Goal: Communication & Community: Participate in discussion

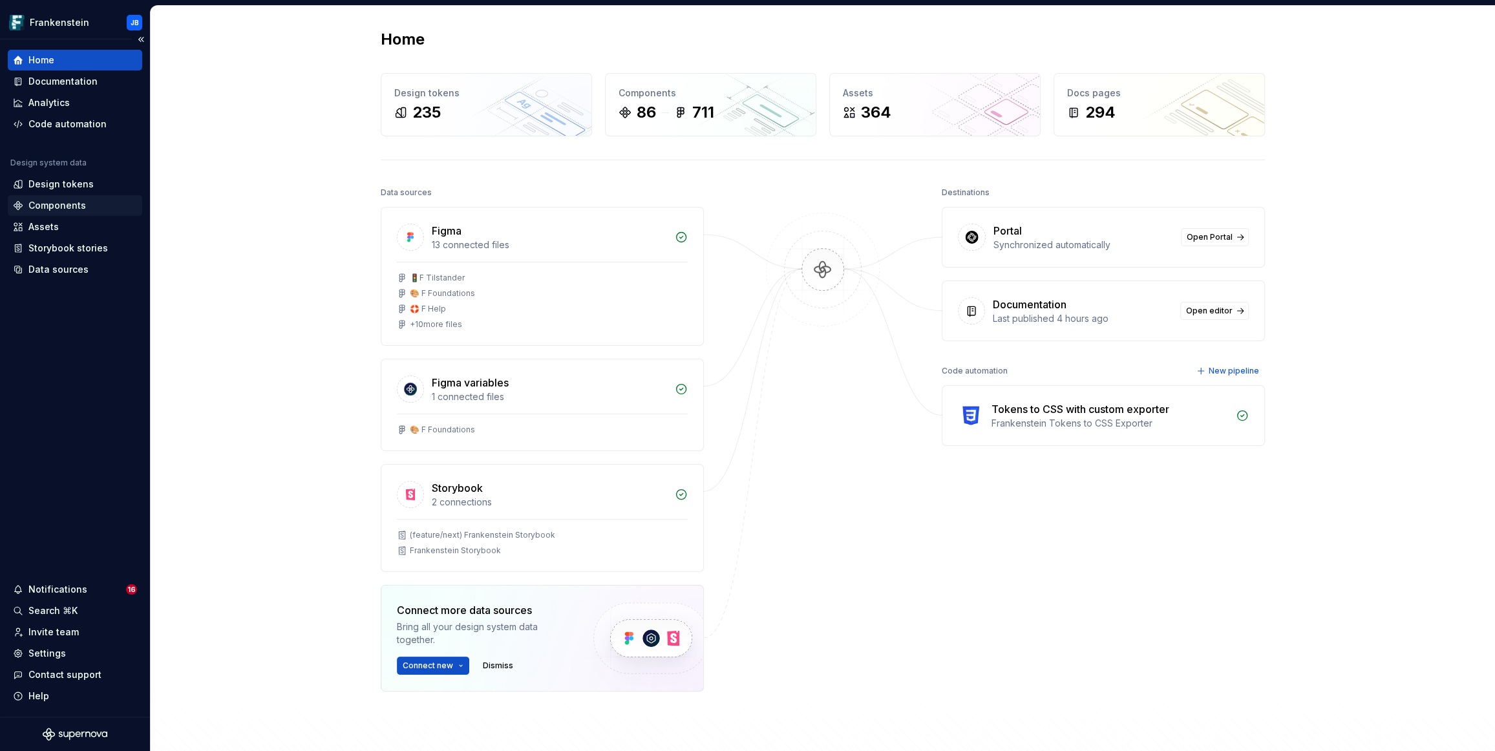
click at [58, 209] on div "Components" at bounding box center [57, 205] width 58 height 13
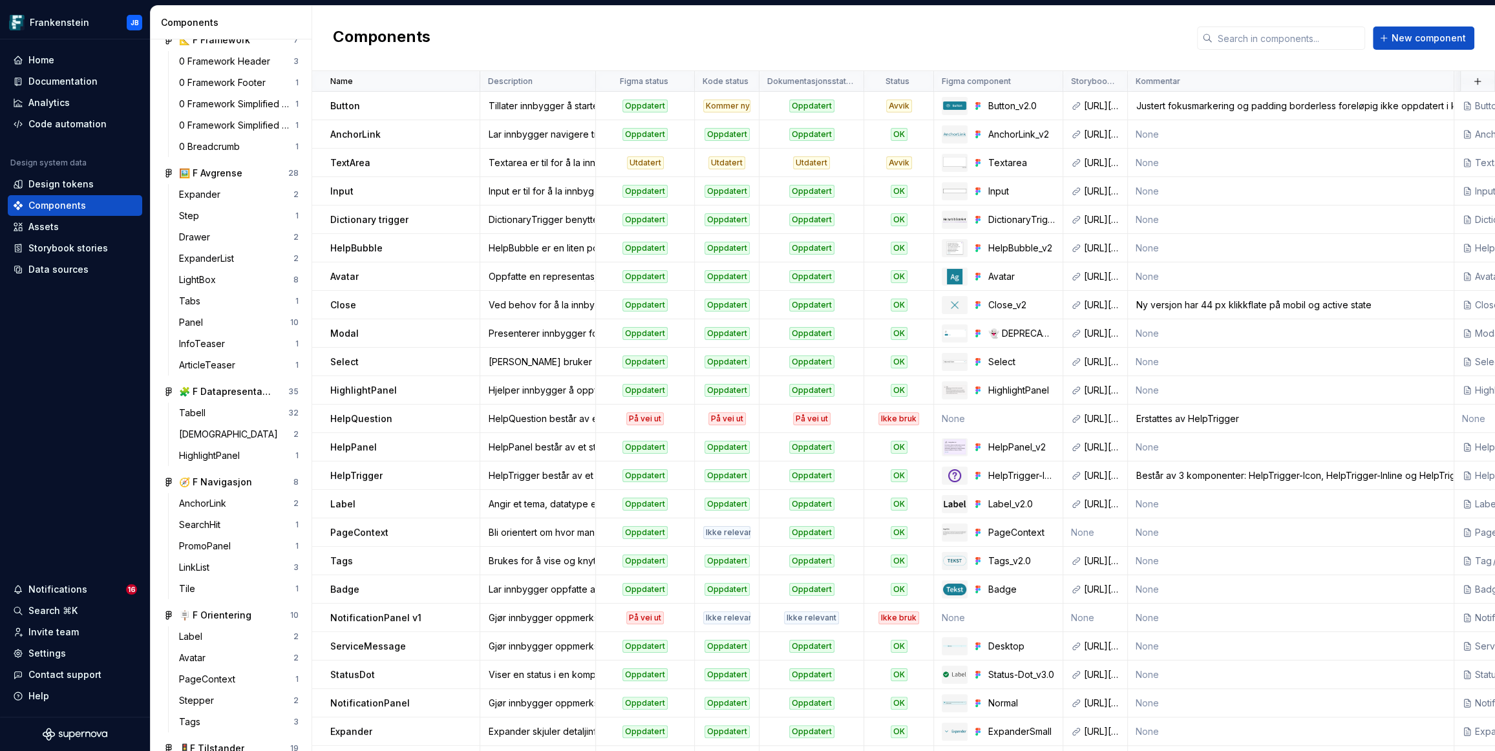
scroll to position [737, 0]
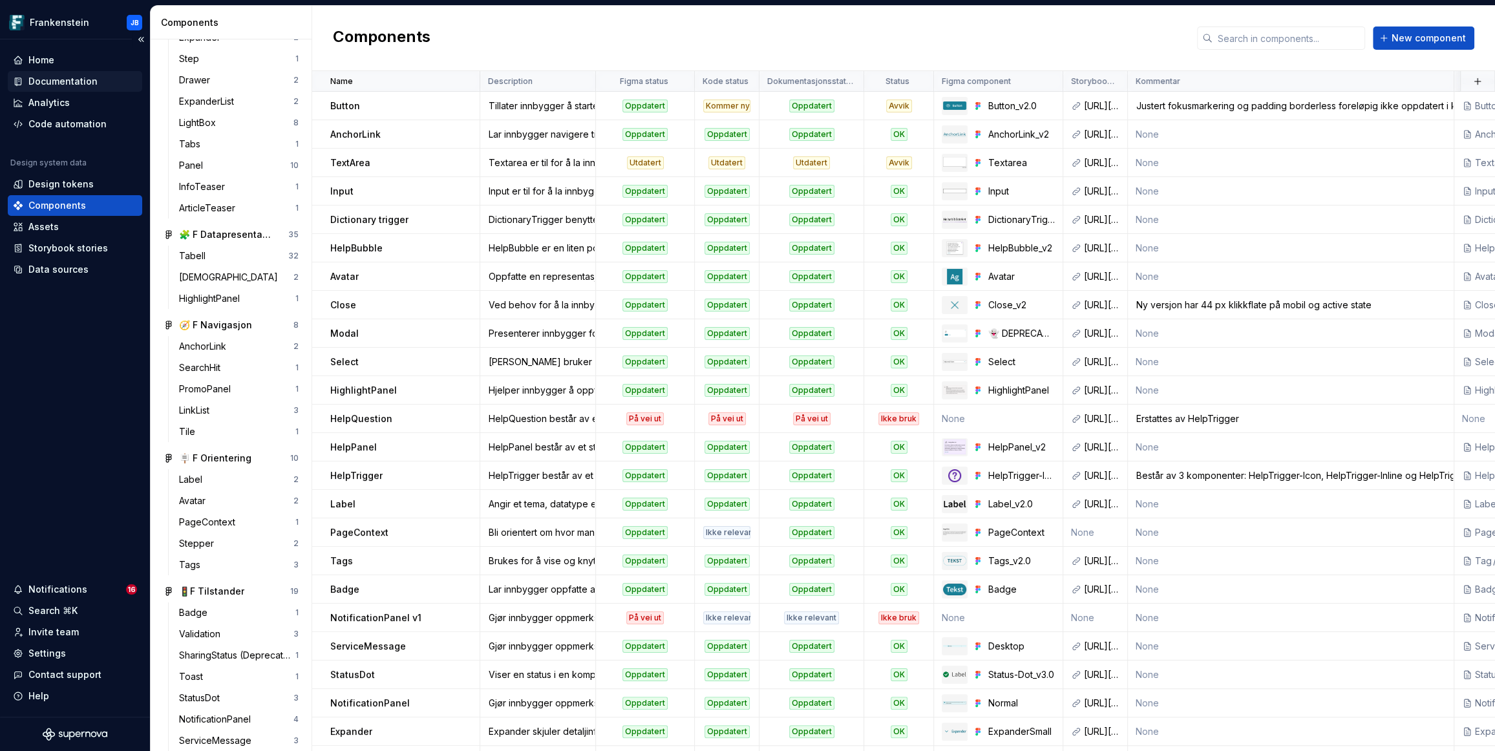
click at [74, 73] on div "Documentation" at bounding box center [75, 81] width 134 height 21
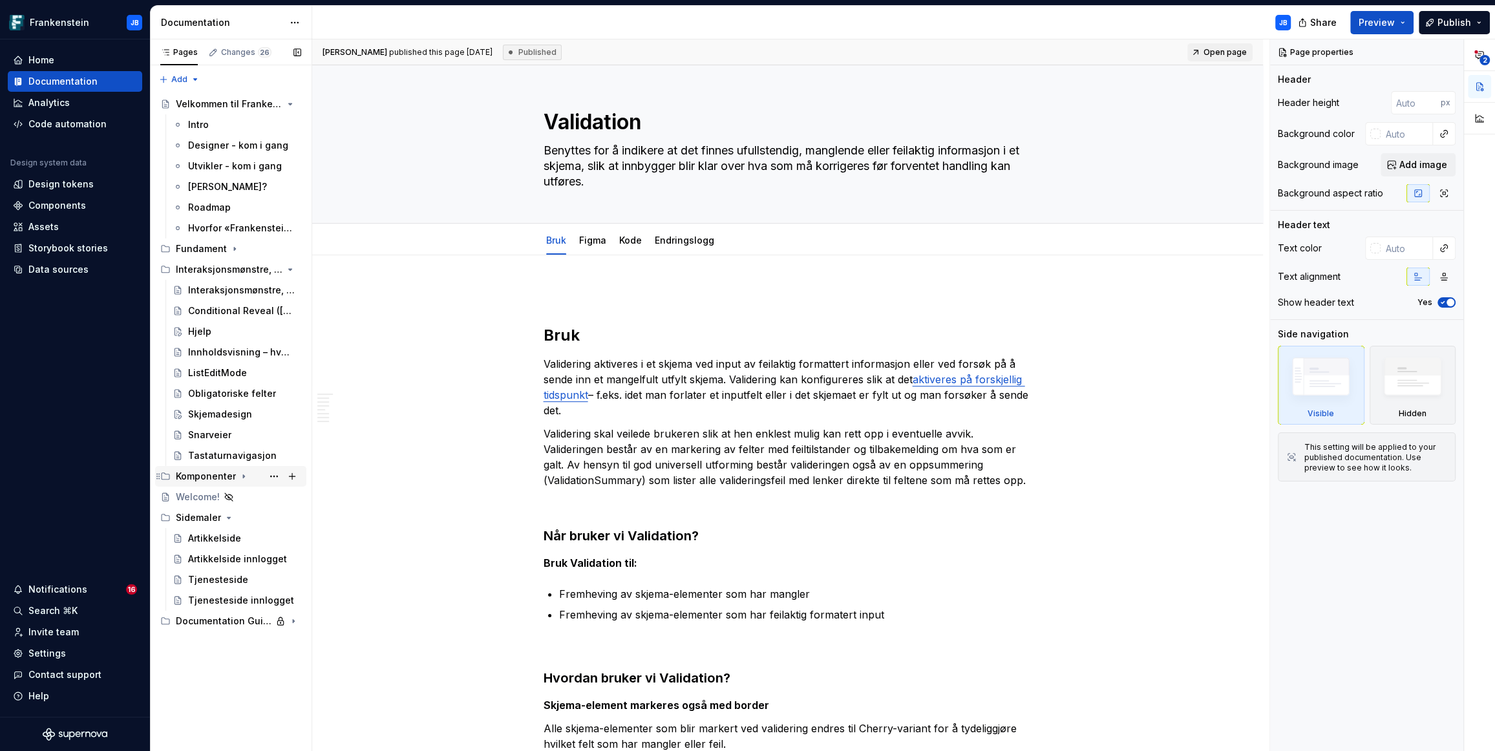
click at [240, 477] on icon "Page tree" at bounding box center [244, 476] width 10 height 10
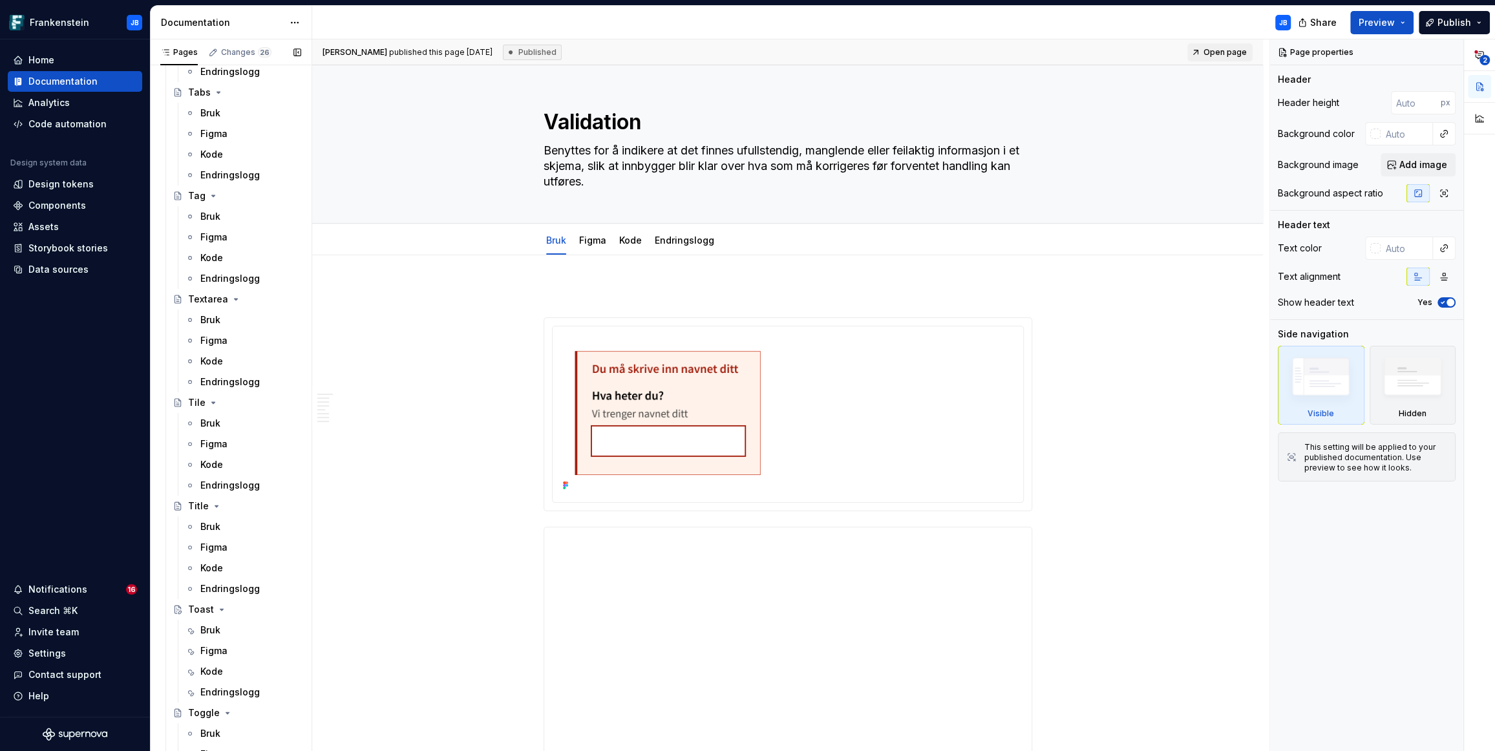
scroll to position [4413, 0]
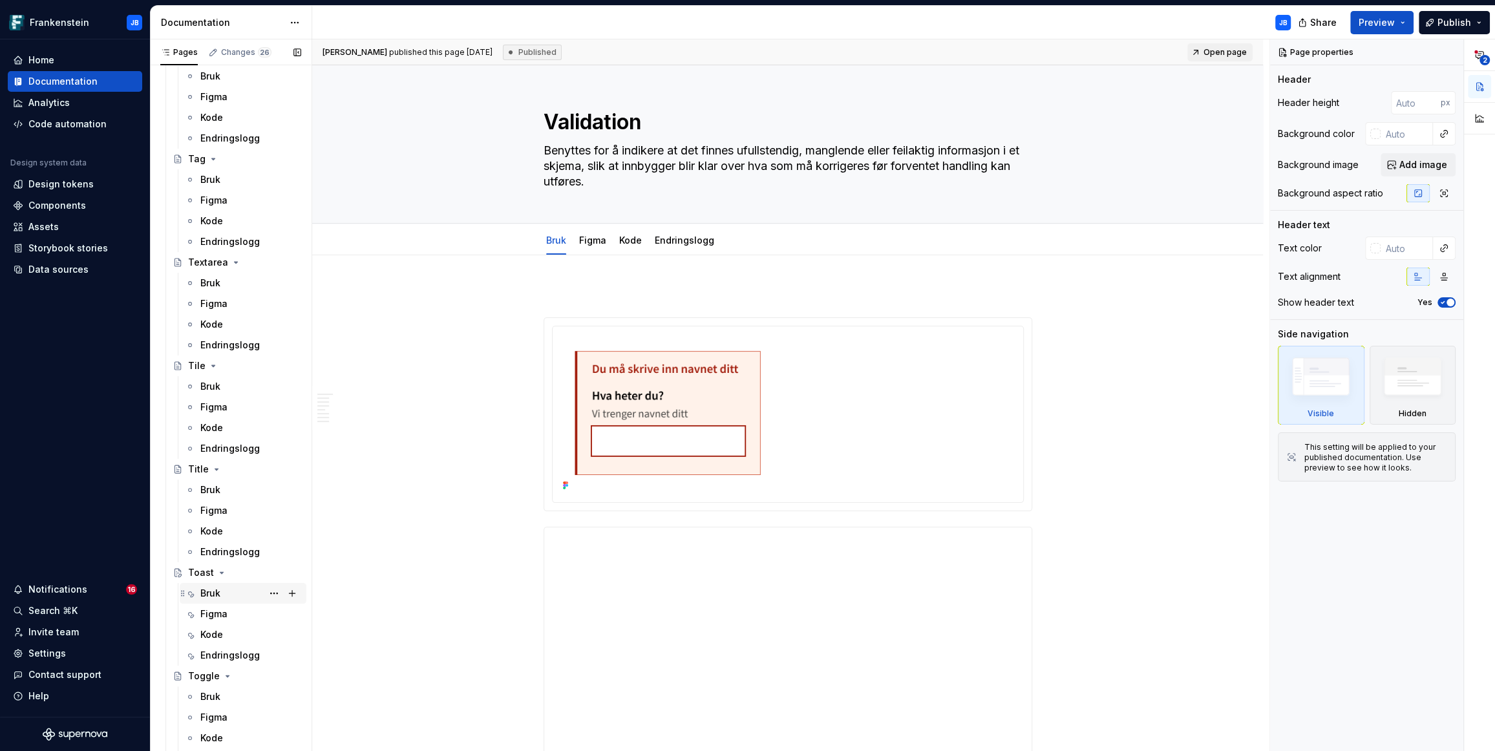
click at [215, 588] on div "Bruk" at bounding box center [210, 593] width 20 height 13
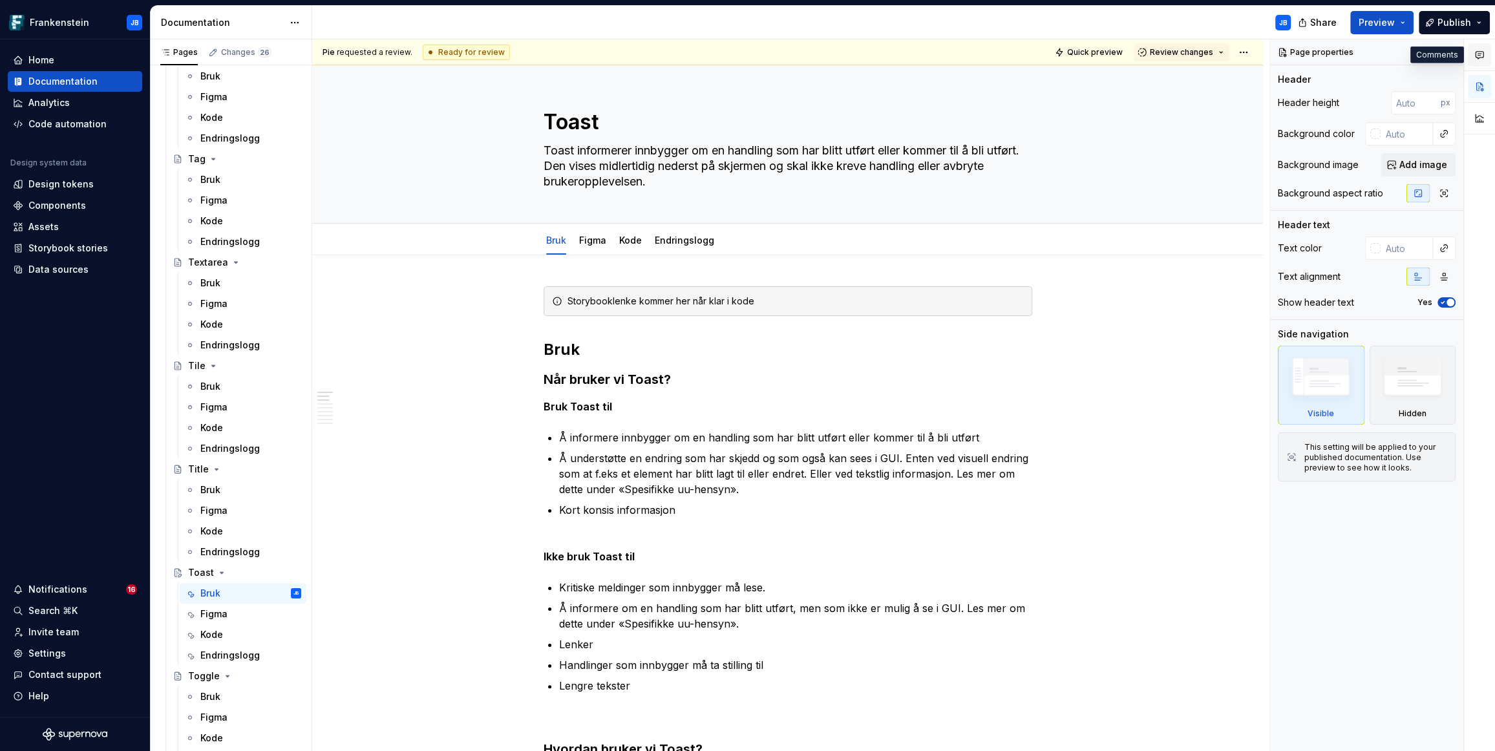
click at [1482, 54] on icon "button" at bounding box center [1479, 55] width 10 height 10
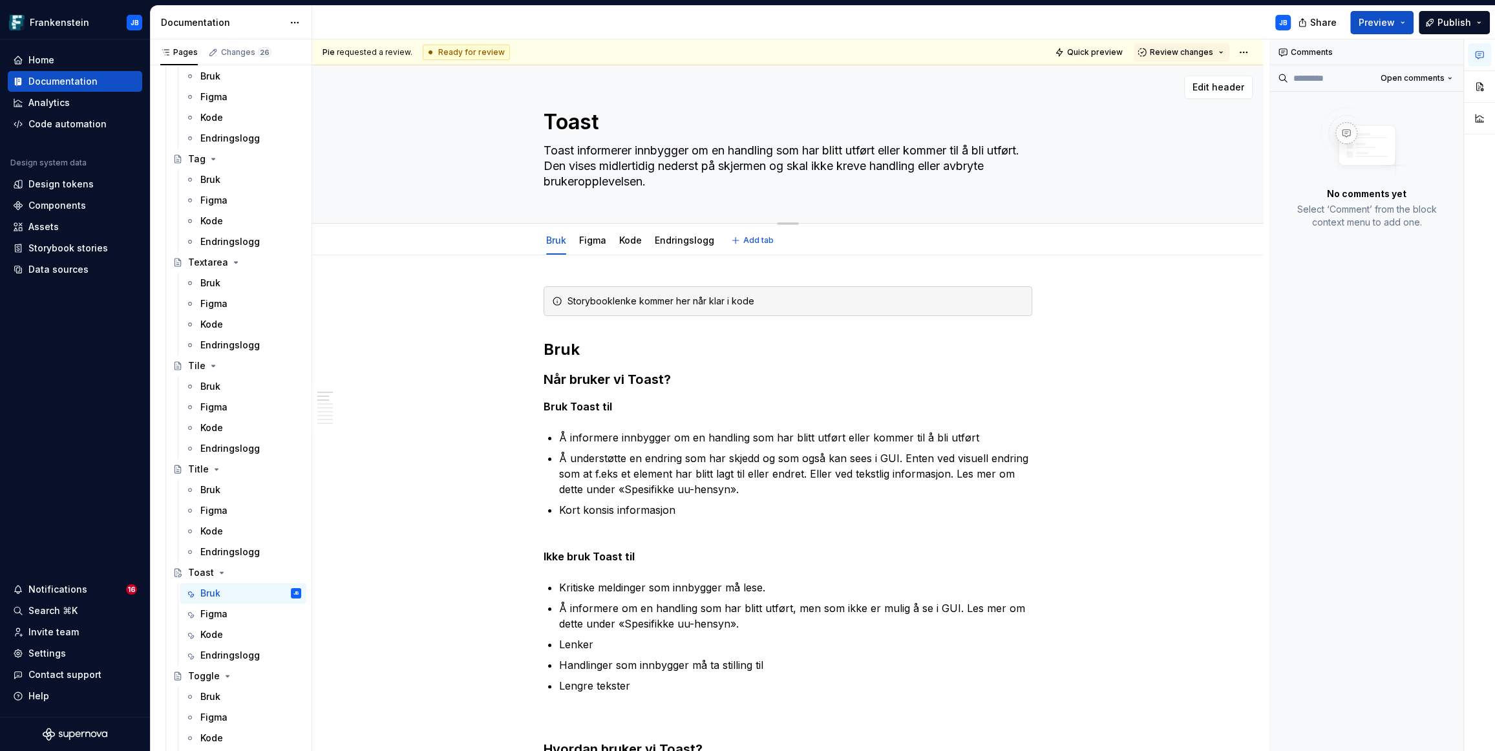
click at [1021, 153] on textarea "Toast informerer innbygger om en handling som har blitt utført eller kommer til…" at bounding box center [785, 166] width 489 height 52
click at [1096, 159] on div "Toast Toast informerer innbygger om en handling som har blitt utført eller komm…" at bounding box center [787, 144] width 847 height 158
click at [1481, 55] on icon "button" at bounding box center [1479, 55] width 10 height 10
click at [1478, 56] on icon "button" at bounding box center [1479, 55] width 10 height 10
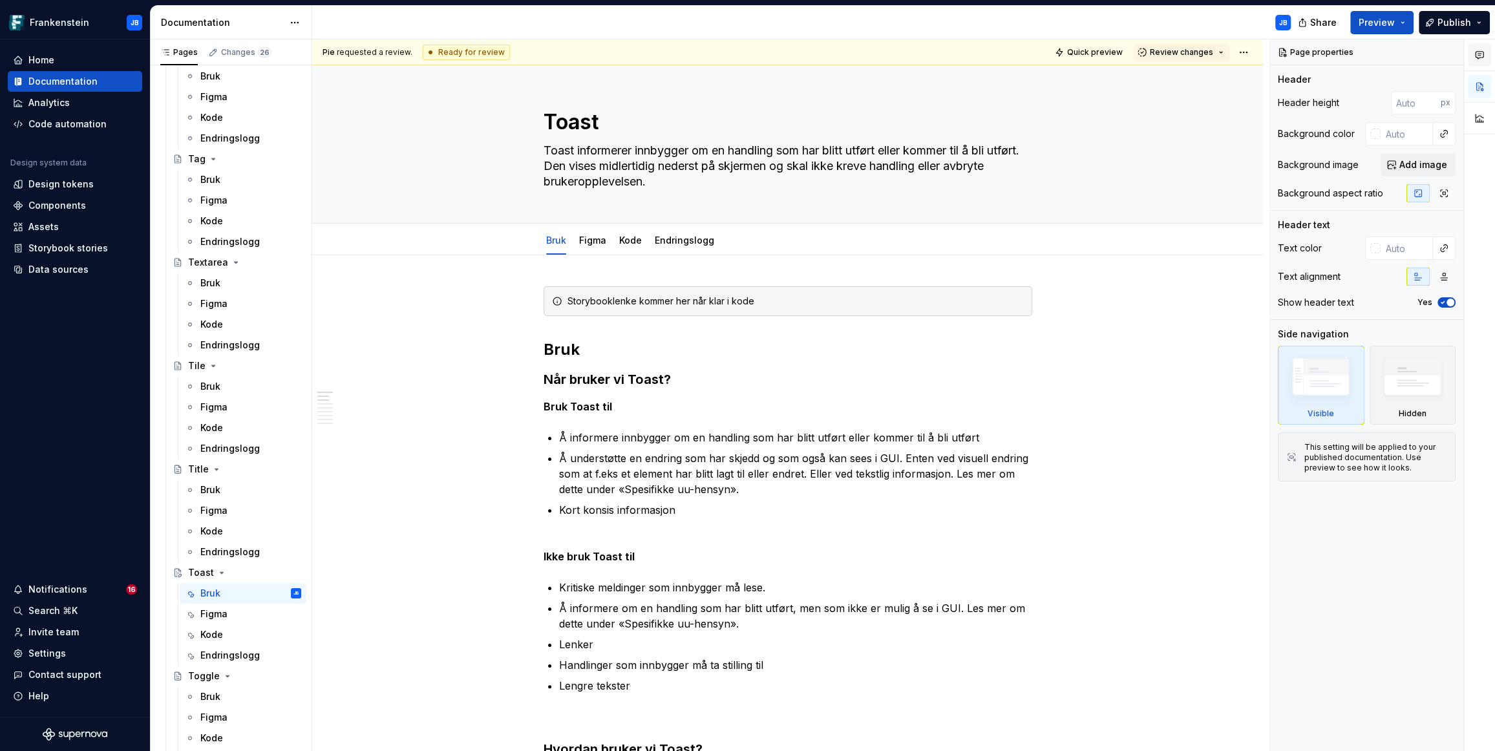
click at [1476, 54] on icon "button" at bounding box center [1480, 55] width 8 height 7
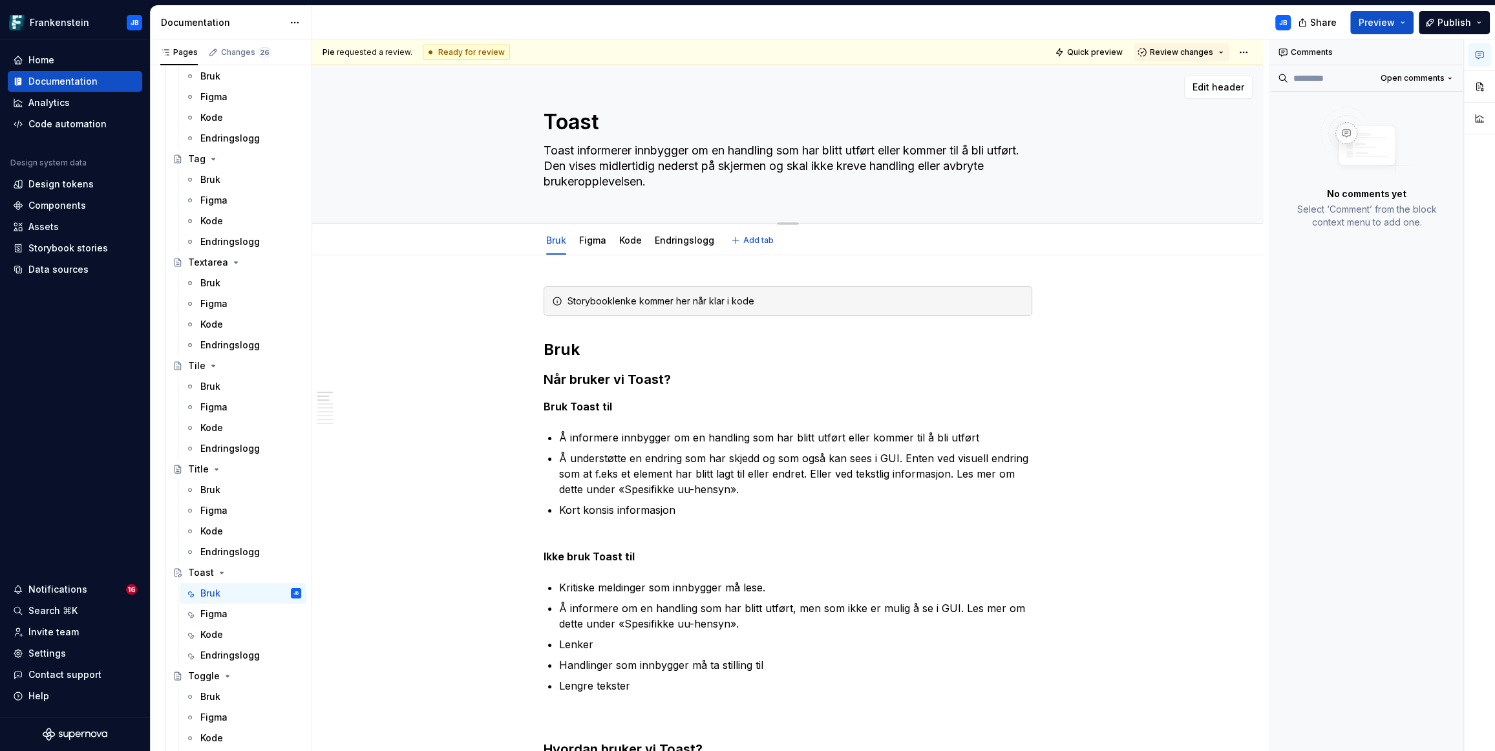
drag, startPoint x: 697, startPoint y: 184, endPoint x: 725, endPoint y: 184, distance: 27.2
click at [725, 184] on textarea "Toast informerer innbygger om en handling som har blitt utført eller kommer til…" at bounding box center [785, 166] width 489 height 52
type textarea "*"
click at [1048, 348] on button "button" at bounding box center [1049, 350] width 18 height 18
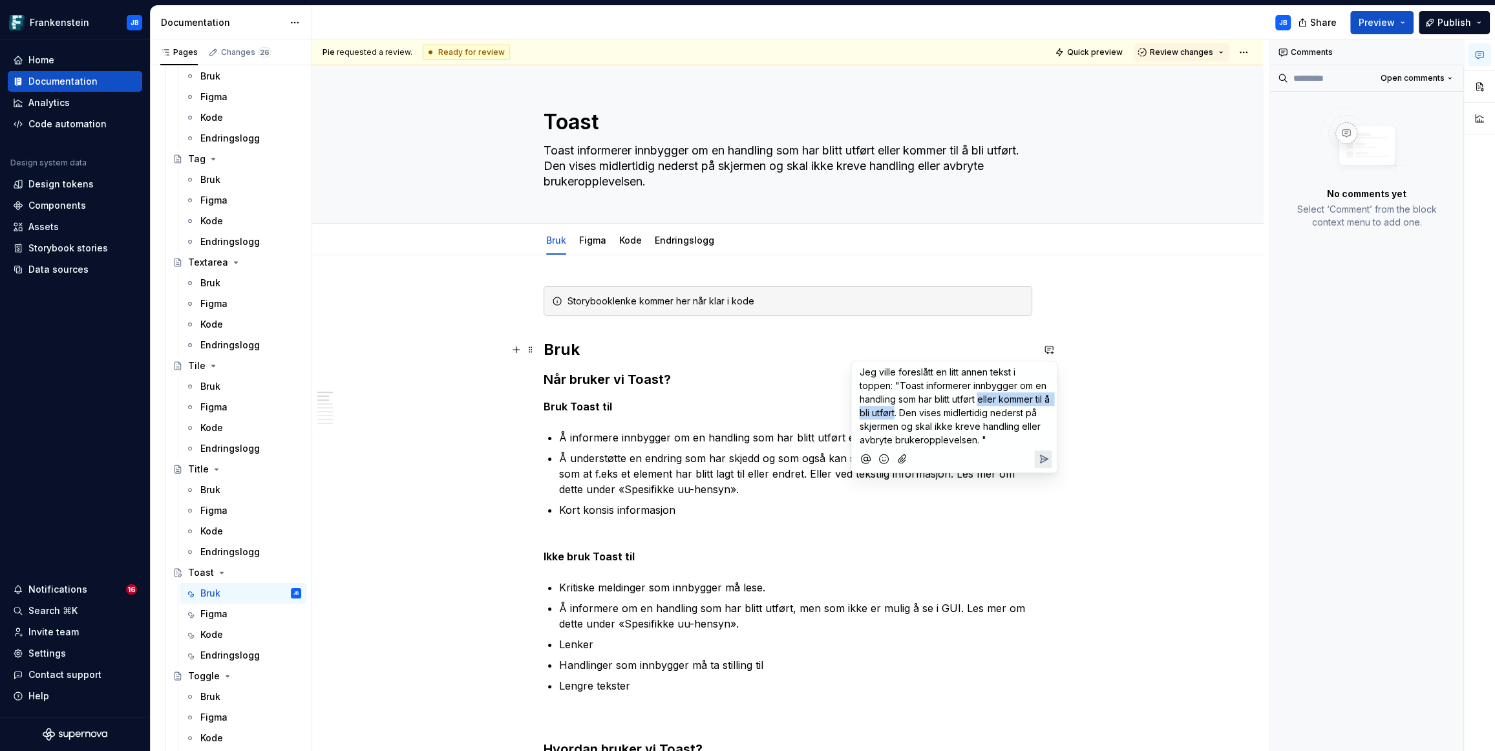
drag, startPoint x: 981, startPoint y: 400, endPoint x: 901, endPoint y: 413, distance: 80.6
click at [901, 413] on span "Jeg ville foreslått en litt annen tekst i toppen: "Toast informerer innbygger o…" at bounding box center [955, 406] width 193 height 79
click at [955, 385] on span "Jeg ville foreslått en litt annen tekst i toppen: "Toast informerer innbygger o…" at bounding box center [954, 413] width 191 height 92
click at [939, 414] on span "Jeg ville foreslått en litt annen tekst i toppen: "Toast bekrefter for innbygge…" at bounding box center [954, 406] width 191 height 79
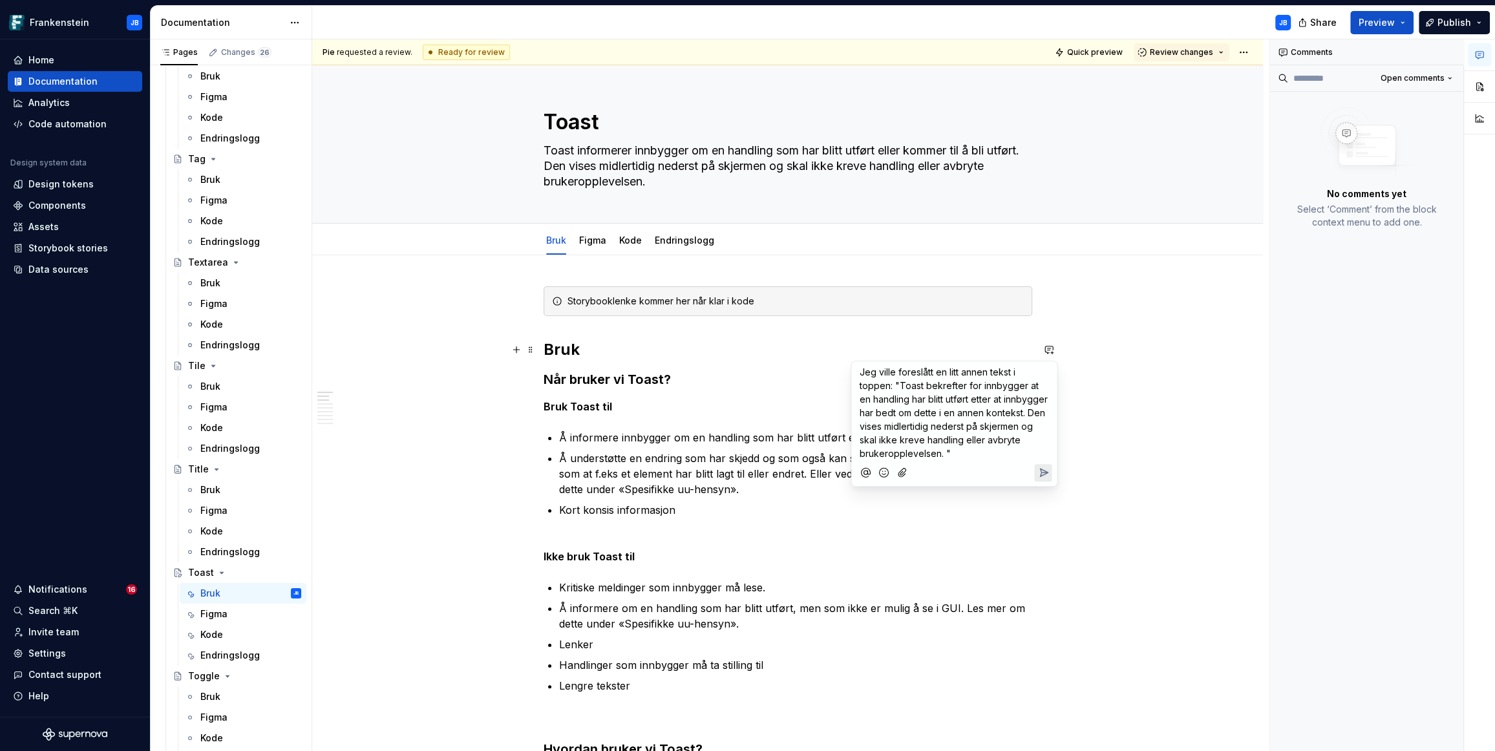
click at [976, 454] on p "Jeg ville foreslått en litt annen tekst i toppen: "Toast bekrefter for innbygge…" at bounding box center [954, 412] width 190 height 95
click at [935, 416] on span "Jeg ville foreslått en litt annen tekst i toppen: "Toast bekrefter for innbygge…" at bounding box center [954, 427] width 191 height 120
click at [860, 412] on span "Jeg ville foreslått en litt annen tekst i toppen: "Toast bekrefter for innbygge…" at bounding box center [954, 427] width 191 height 120
drag, startPoint x: 972, startPoint y: 412, endPoint x: 1021, endPoint y: 414, distance: 49.8
click at [1021, 414] on span "Jeg ville foreslått en litt annen tekst i toppen: "Toast bekrefter for innbygge…" at bounding box center [954, 427] width 191 height 120
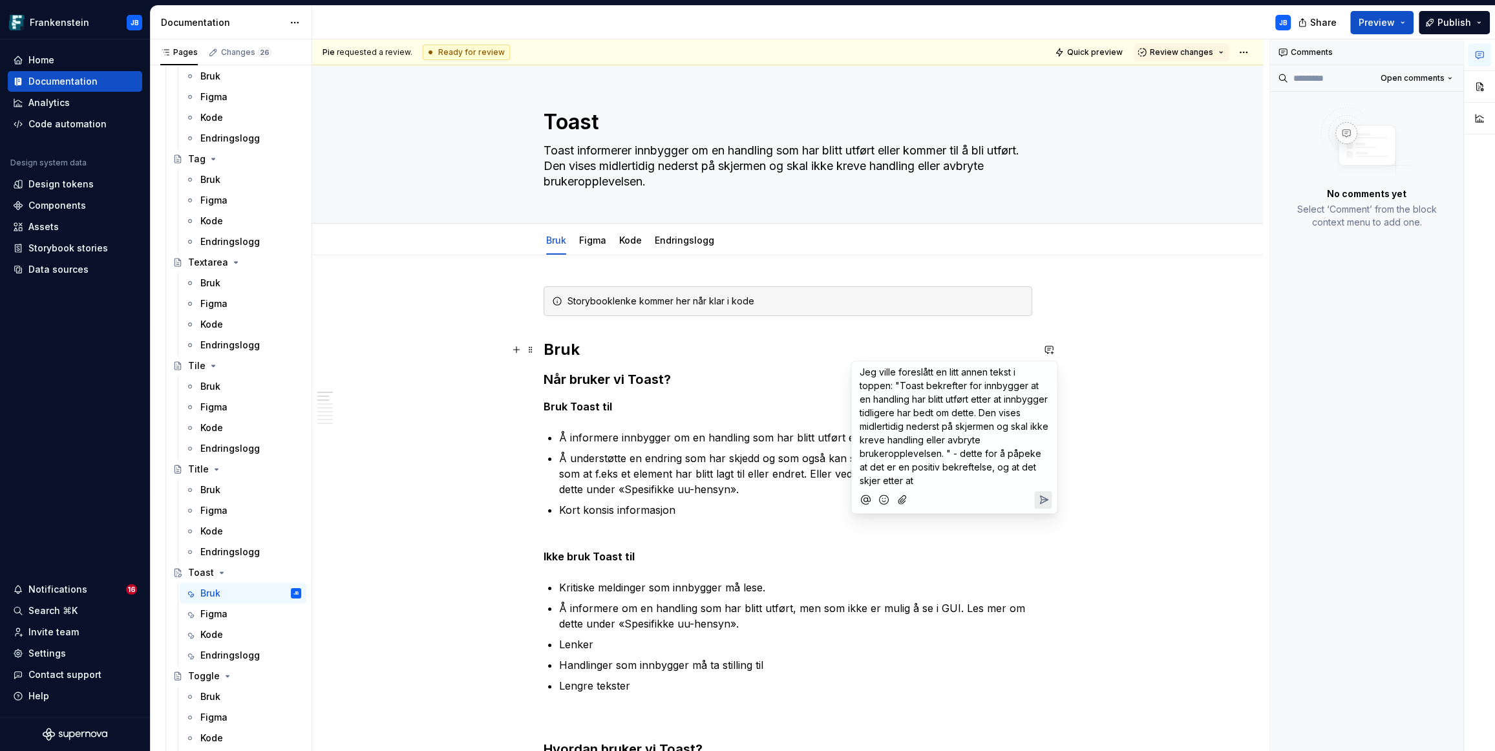
click at [899, 483] on p "Jeg ville foreslått en litt annen tekst i toppen: "Toast bekrefter for innbygge…" at bounding box center [954, 426] width 190 height 122
click at [1043, 513] on icon "Send" at bounding box center [1044, 513] width 8 height 8
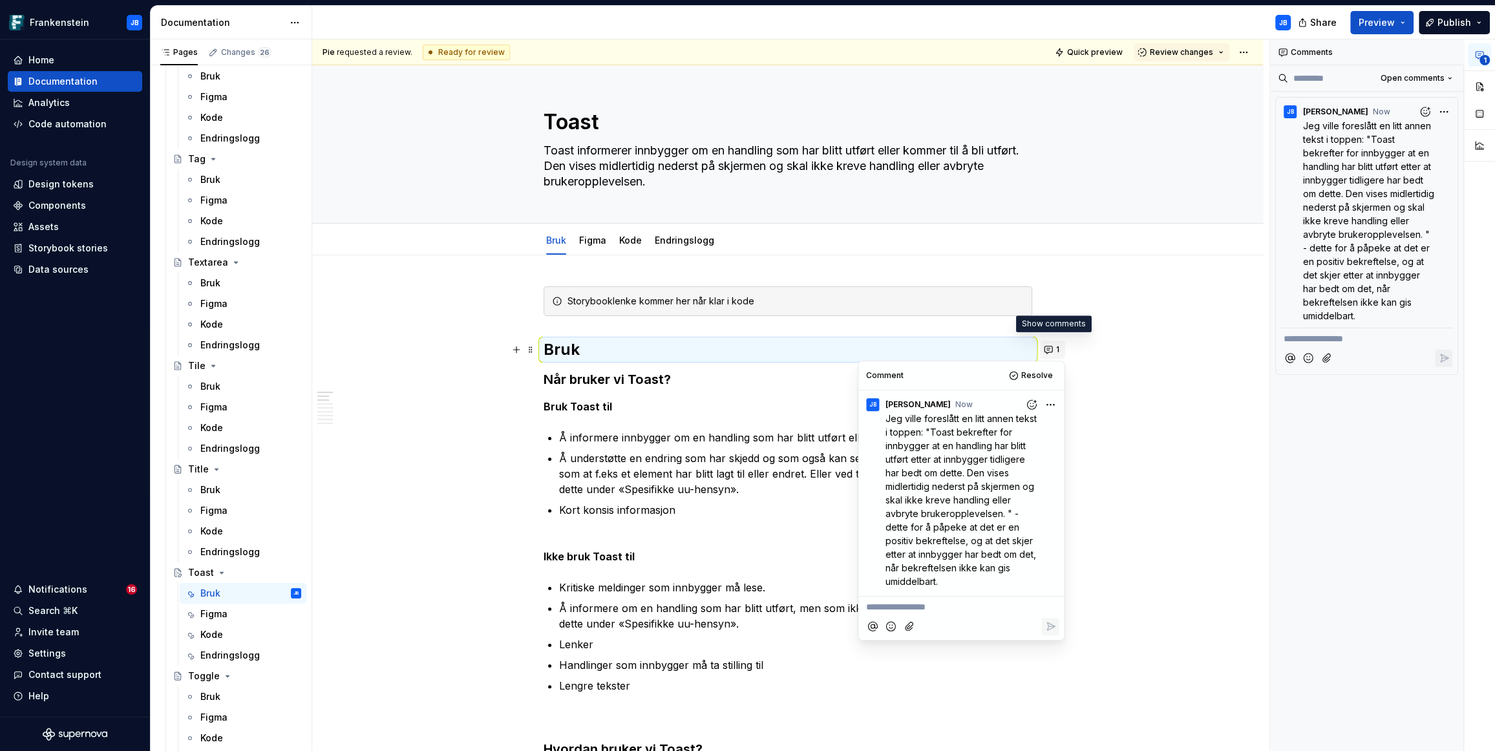
click at [1048, 349] on button "1" at bounding box center [1052, 350] width 25 height 18
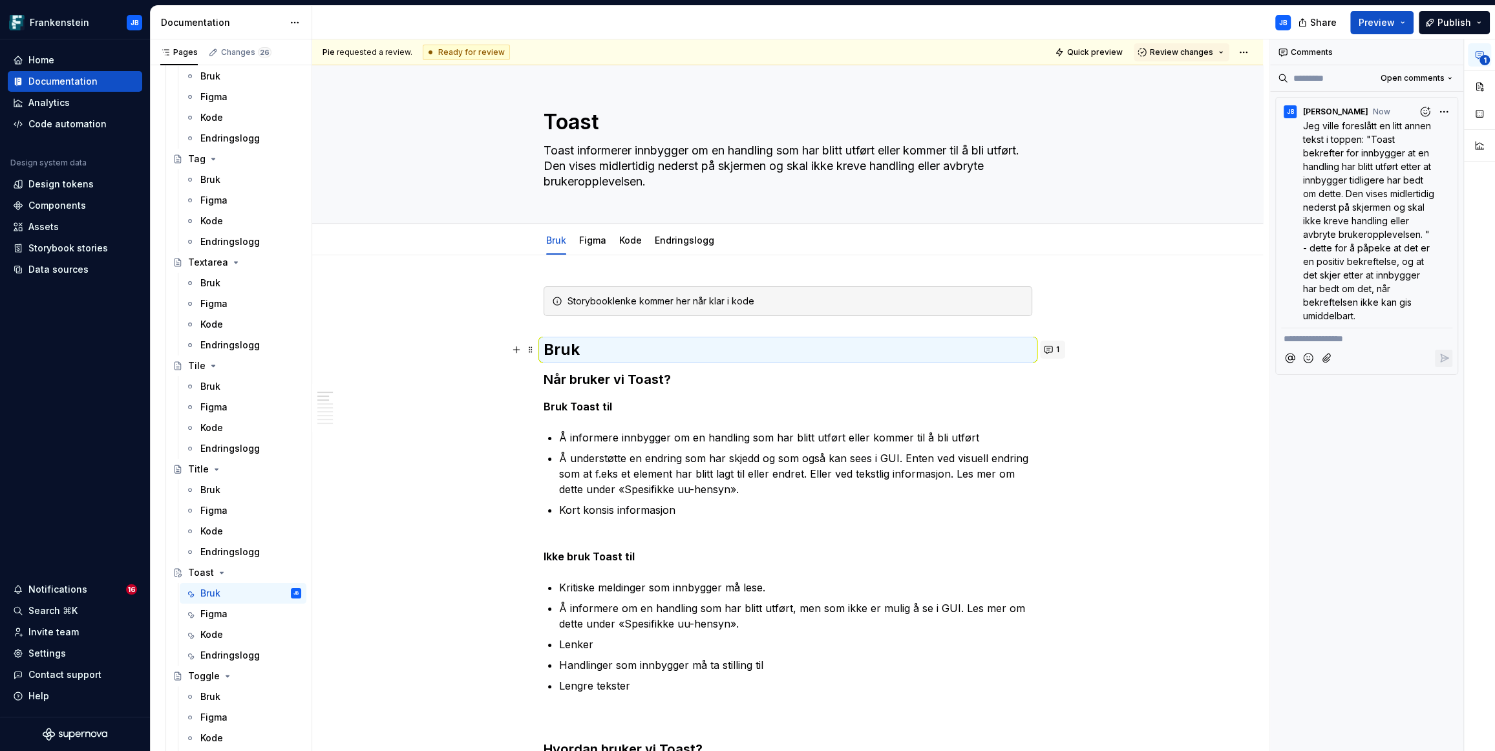
type textarea "*"
click at [1047, 438] on button "button" at bounding box center [1049, 438] width 18 height 18
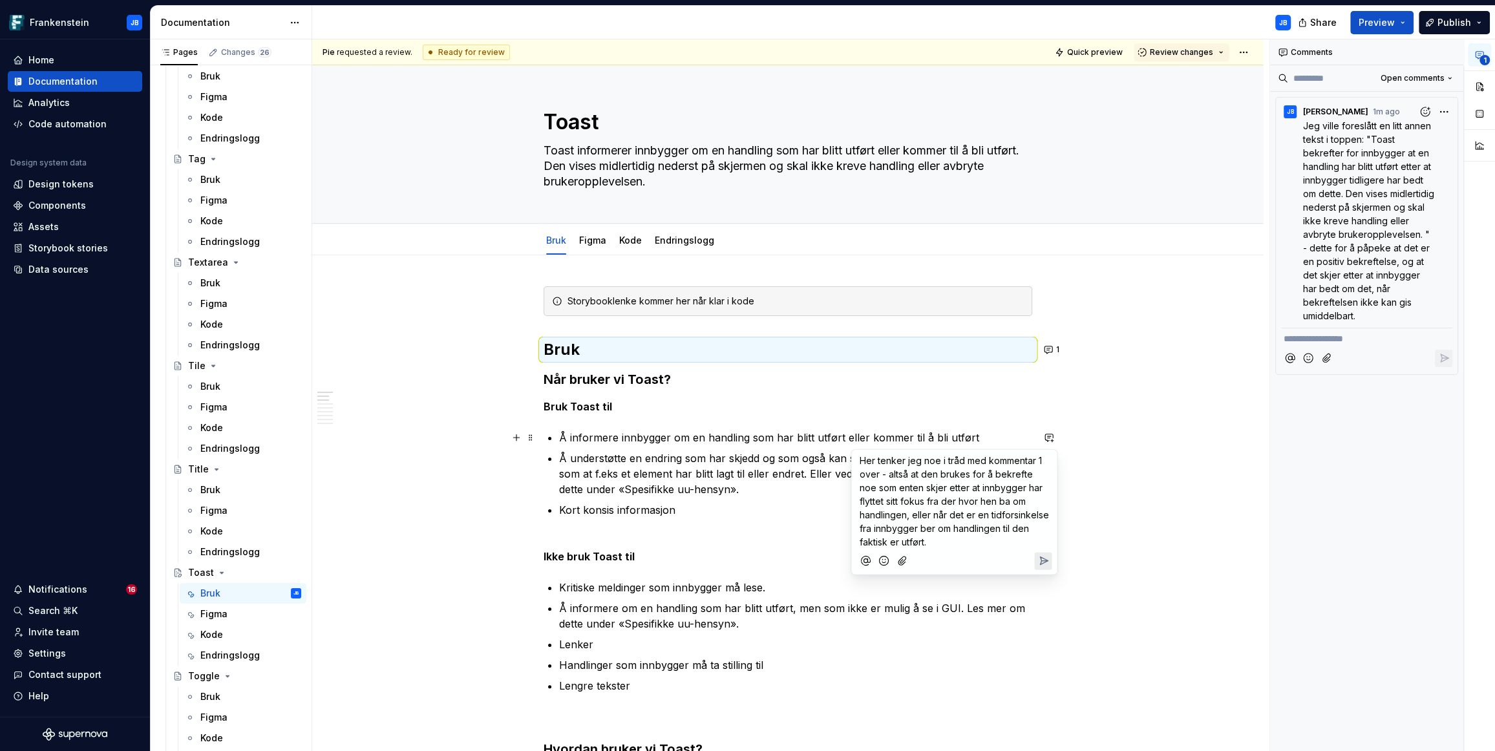
click at [1042, 560] on icon "Send" at bounding box center [1044, 561] width 8 height 8
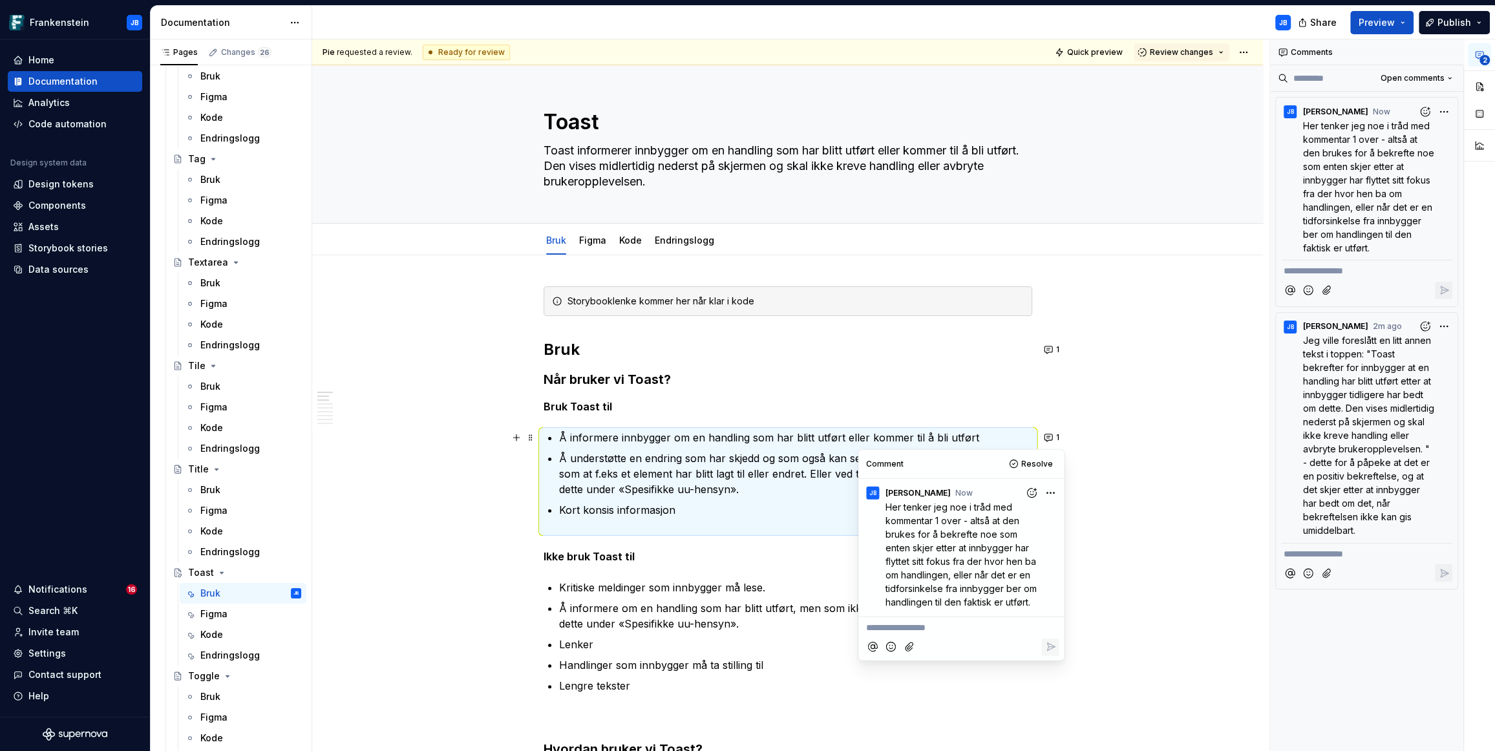
click at [1054, 495] on html "Frankenstein JB Home Documentation Analytics Code automation Design system data…" at bounding box center [747, 375] width 1495 height 751
click at [1004, 518] on span "Edit comment" at bounding box center [1009, 517] width 61 height 13
click at [888, 507] on span "Her tenker jeg noe i tråd med kommentar 1 over - altså at den brukes for å bekr…" at bounding box center [963, 554] width 154 height 106
click at [1049, 617] on icon "Save" at bounding box center [1050, 620] width 13 height 13
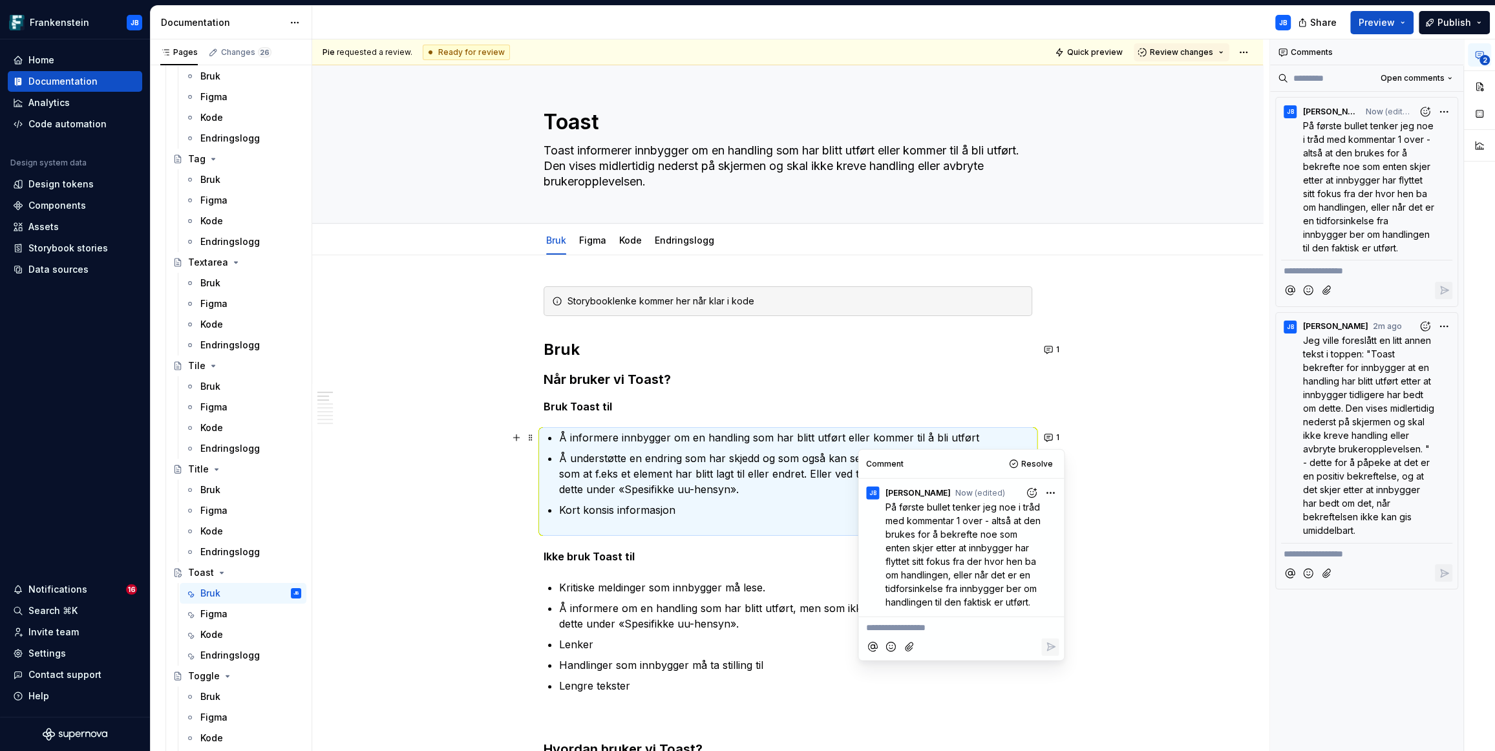
click at [1112, 483] on div "Pie requested a review. Ready for review Quick preview Review changes Toast Toa…" at bounding box center [790, 395] width 957 height 712
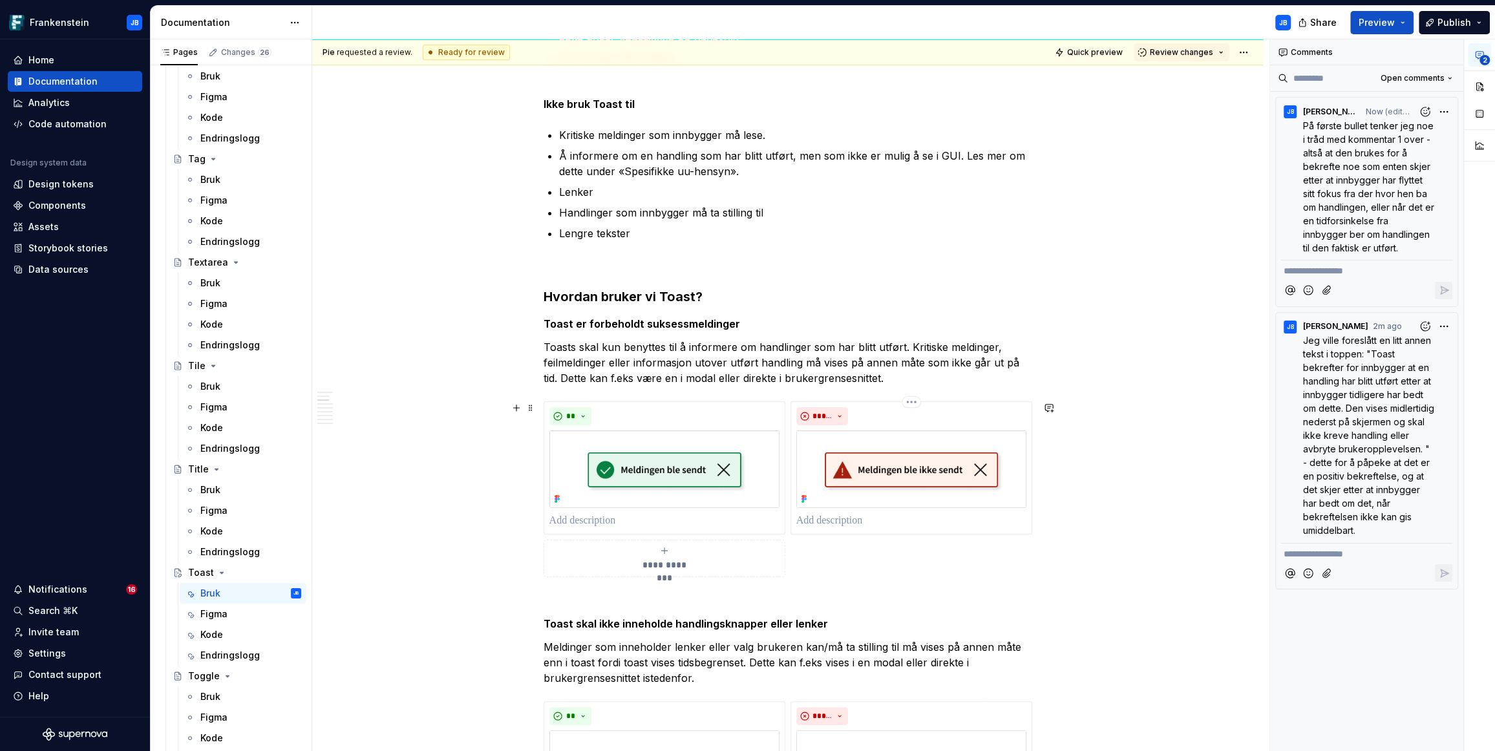
scroll to position [461, 0]
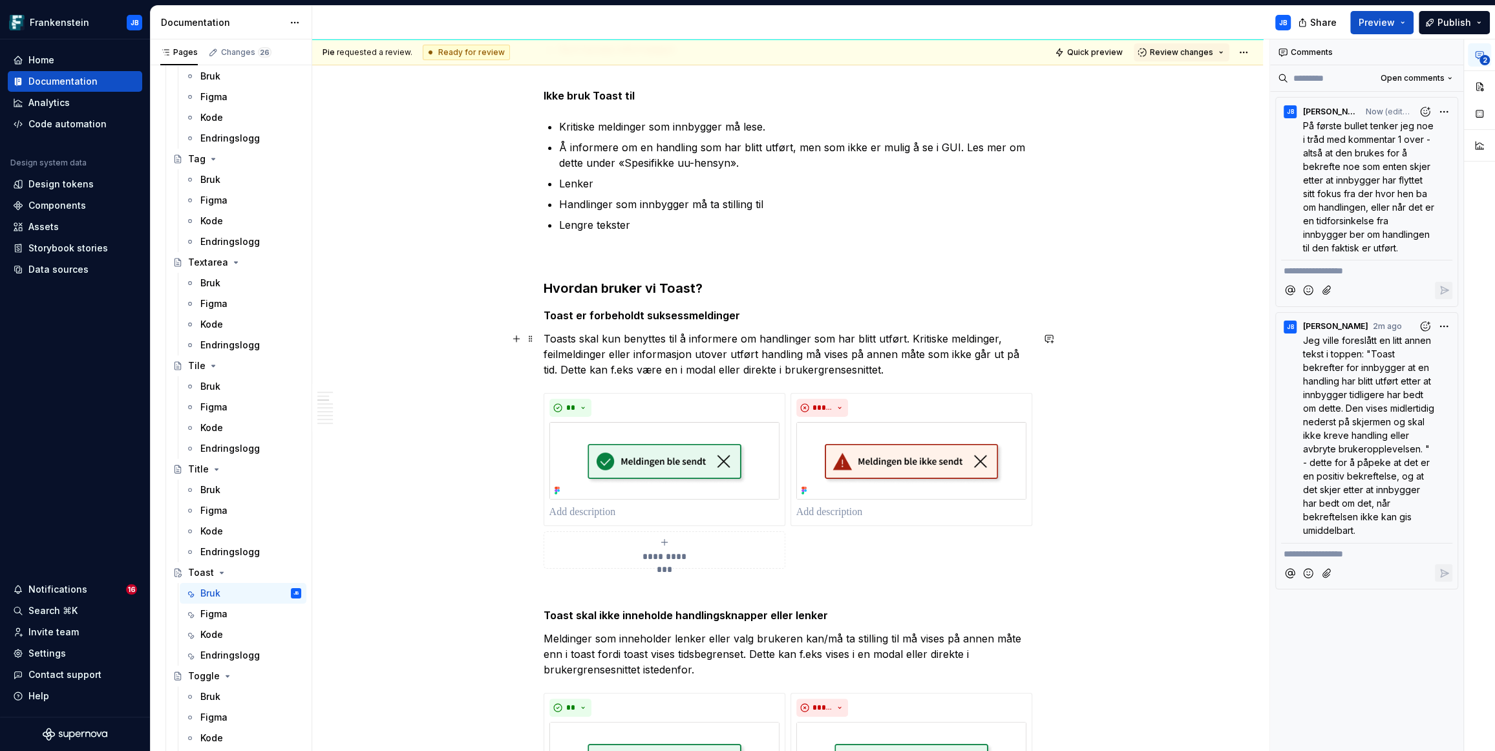
click at [573, 337] on p "Toasts skal kun benyttes til å informere om handlinger som har blitt utført. Kr…" at bounding box center [788, 354] width 489 height 47
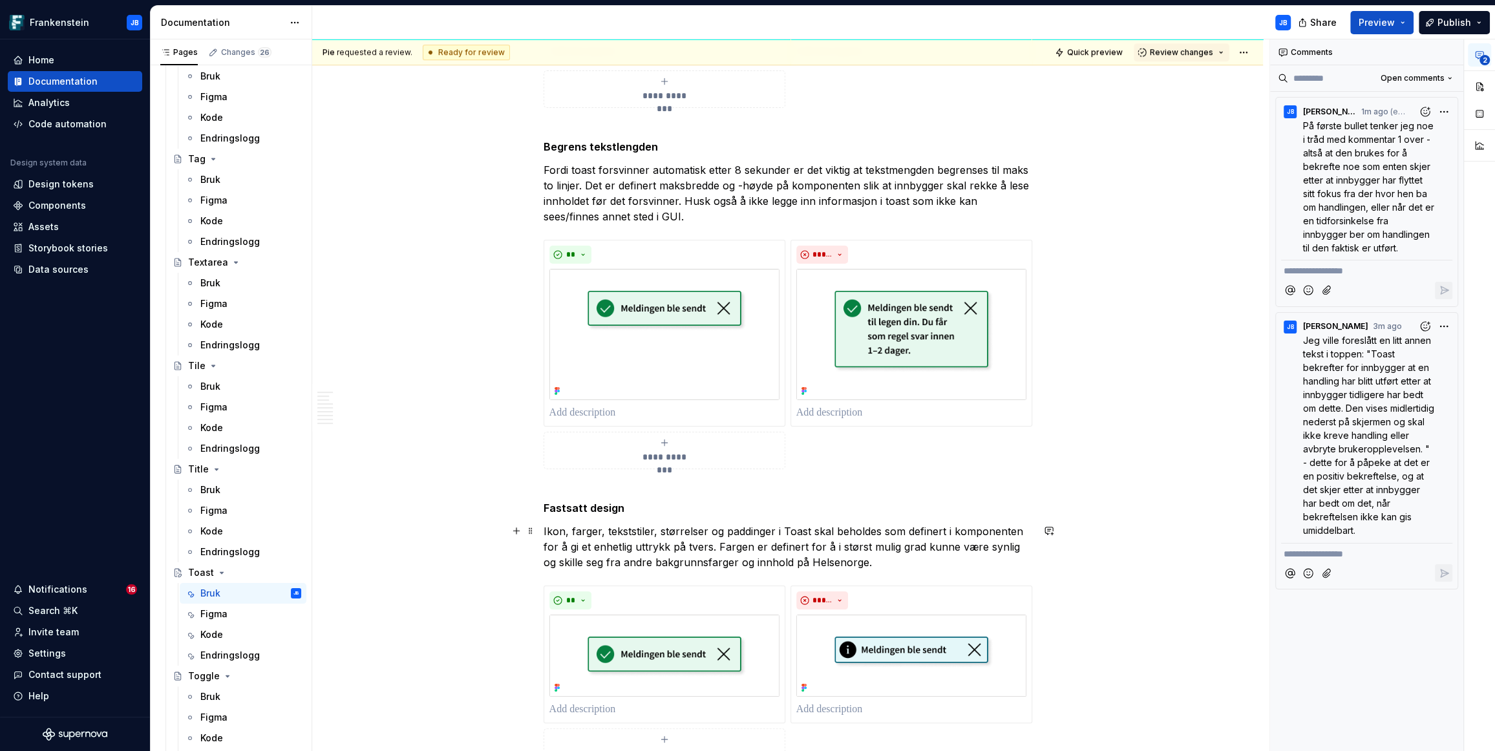
scroll to position [1548, 0]
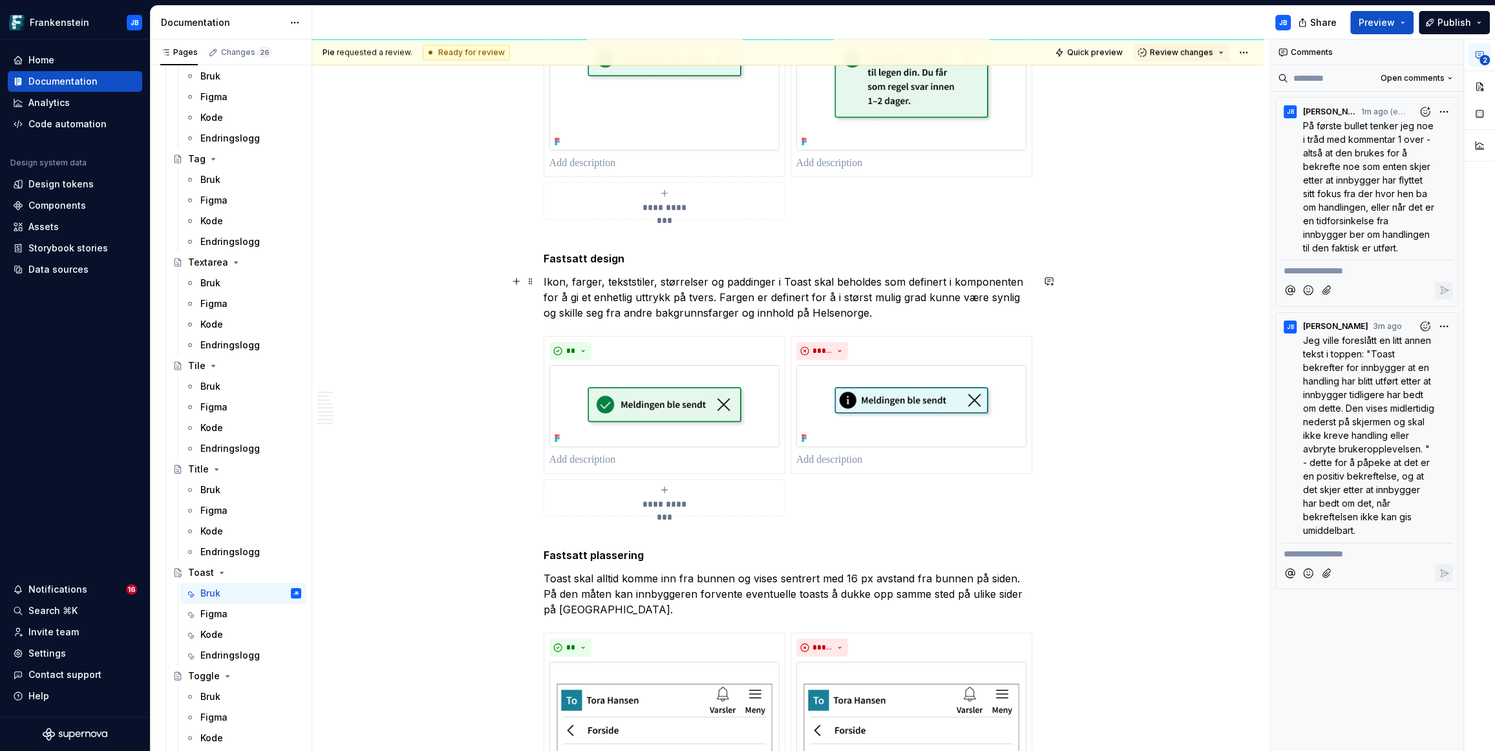
click at [854, 310] on p "Ikon, farger, tekststiler, størrelser og paddinger i Toast skal beholdes som de…" at bounding box center [788, 297] width 489 height 47
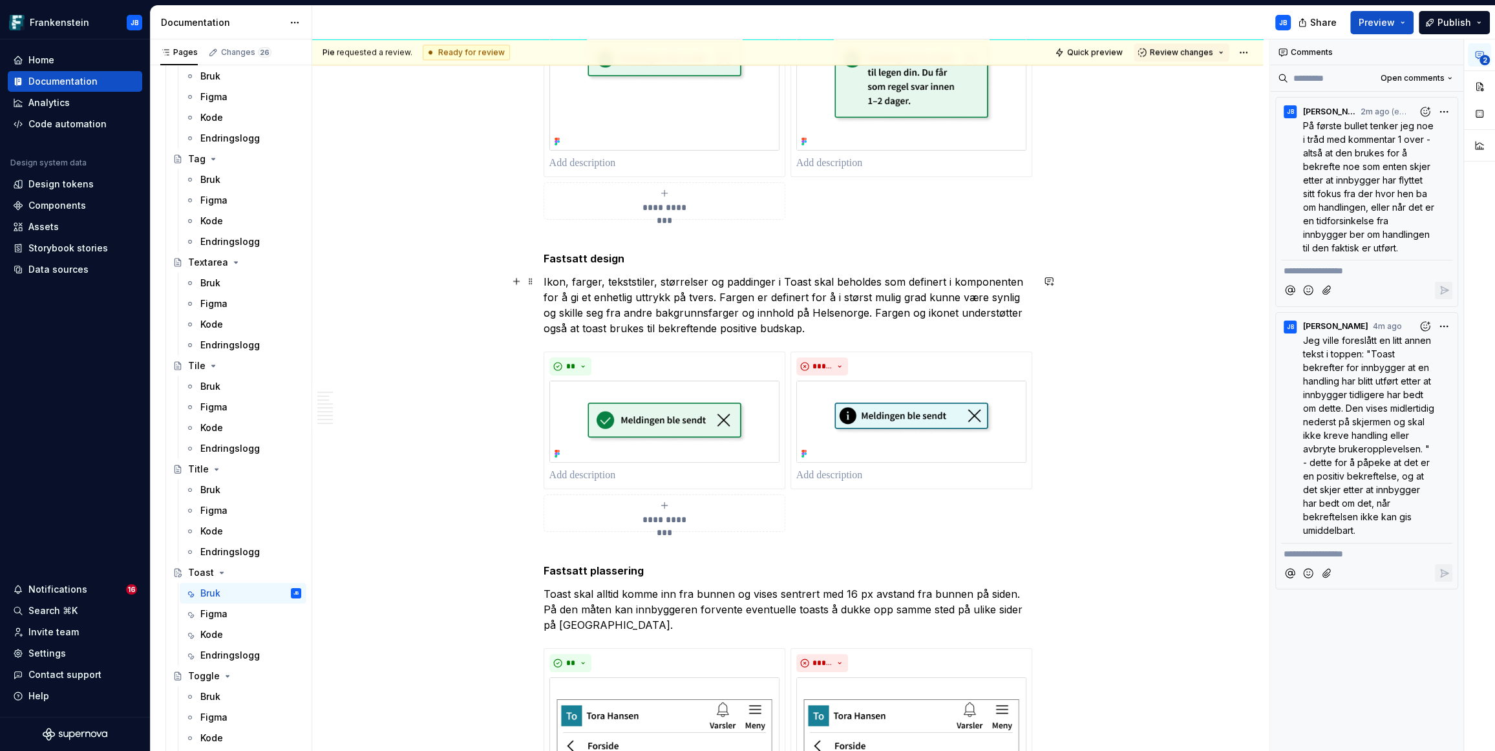
click at [714, 325] on p "Ikon, farger, tekststiler, størrelser og paddinger i Toast skal beholdes som de…" at bounding box center [788, 305] width 489 height 62
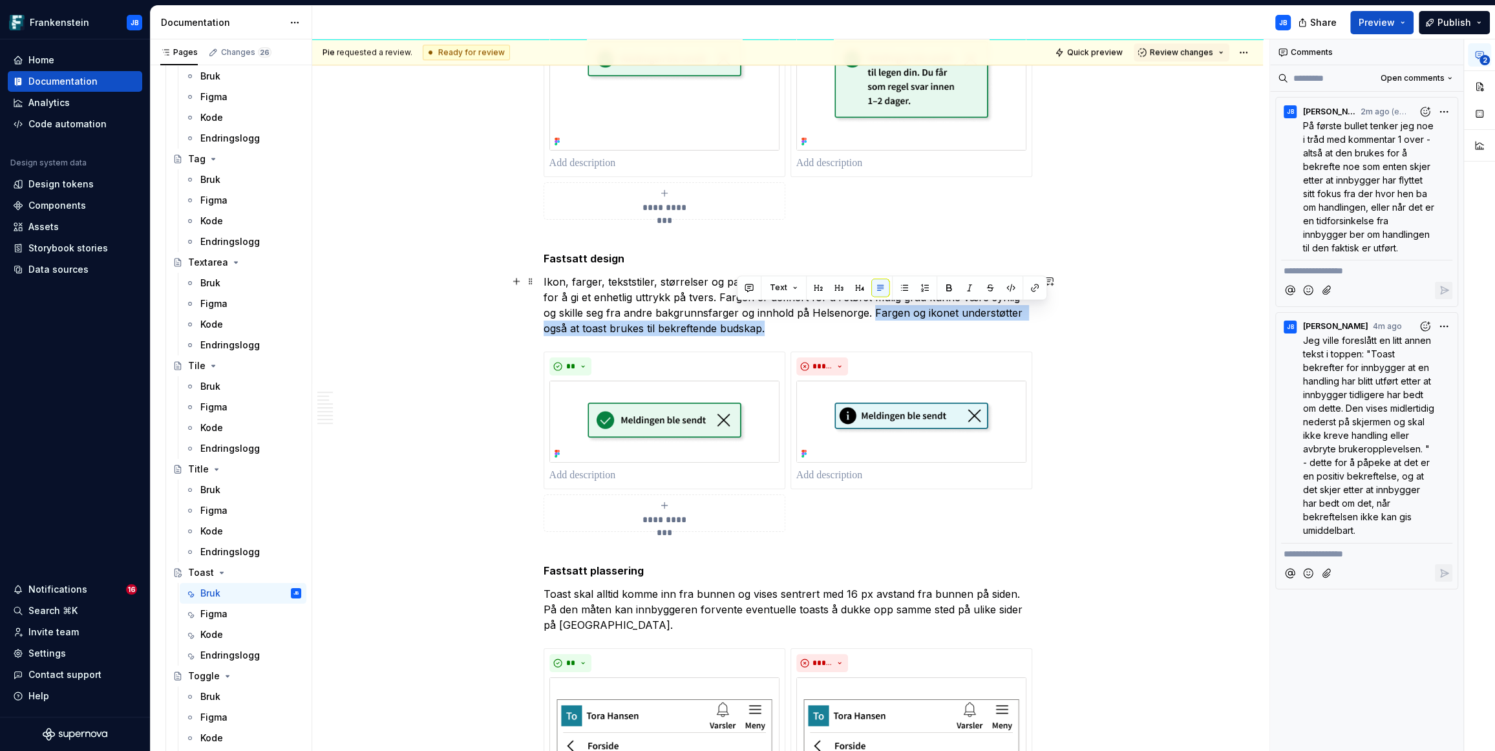
drag, startPoint x: 856, startPoint y: 313, endPoint x: 843, endPoint y: 325, distance: 17.4
click at [843, 325] on p "Ikon, farger, tekststiler, størrelser og paddinger i Toast skal beholdes som de…" at bounding box center [788, 305] width 489 height 62
copy p "Fargen og ikonet understøtter også at toast brukes til bekreftende budskap."
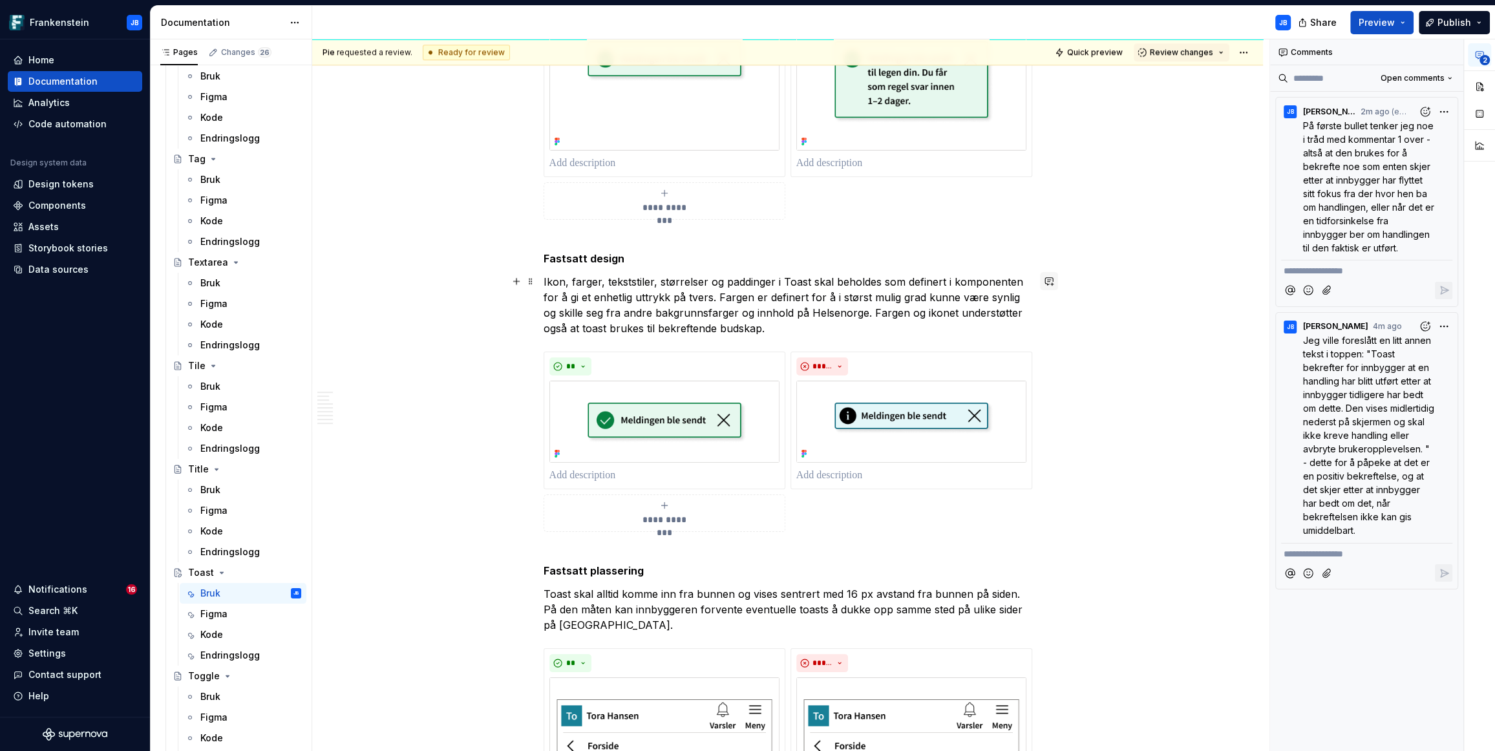
click at [1051, 282] on button "button" at bounding box center [1049, 281] width 18 height 18
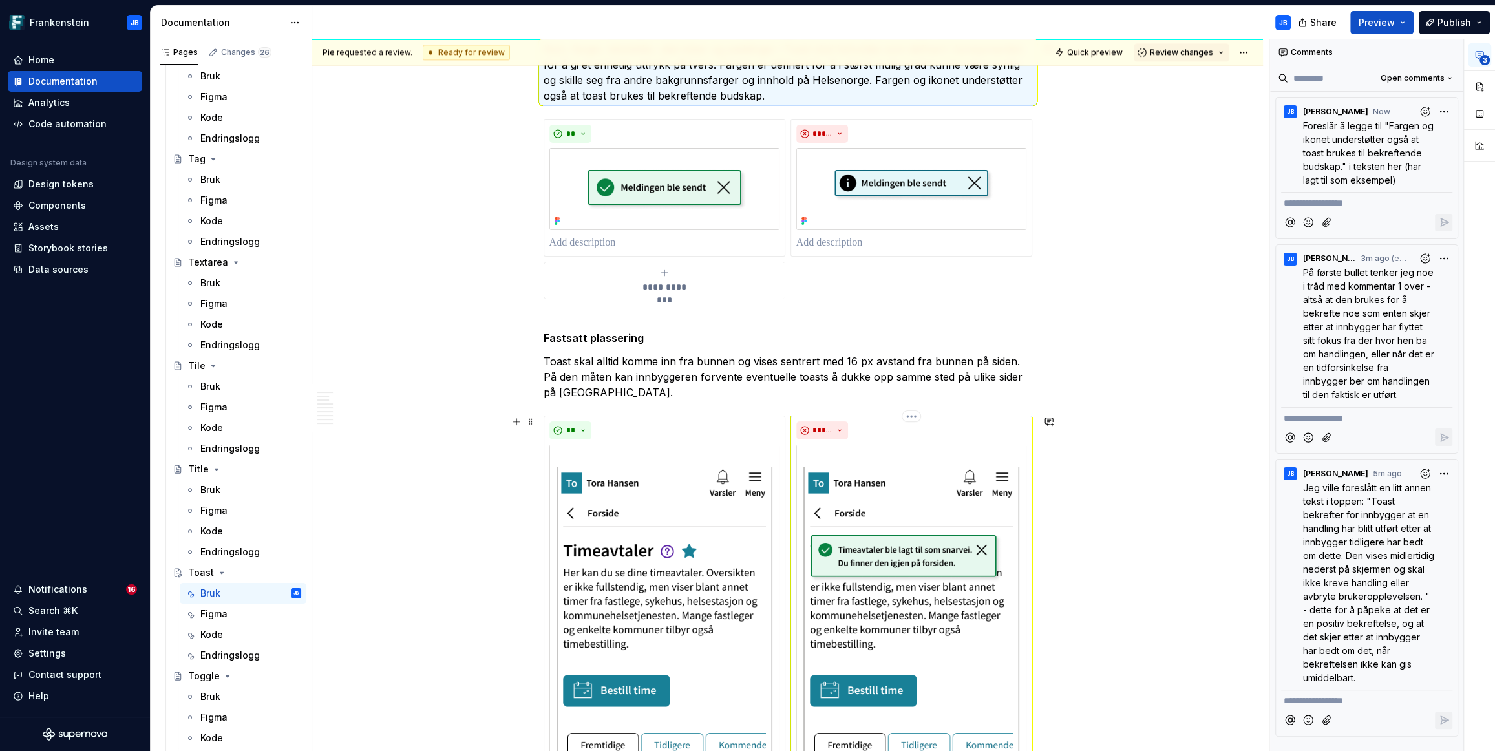
scroll to position [2030, 0]
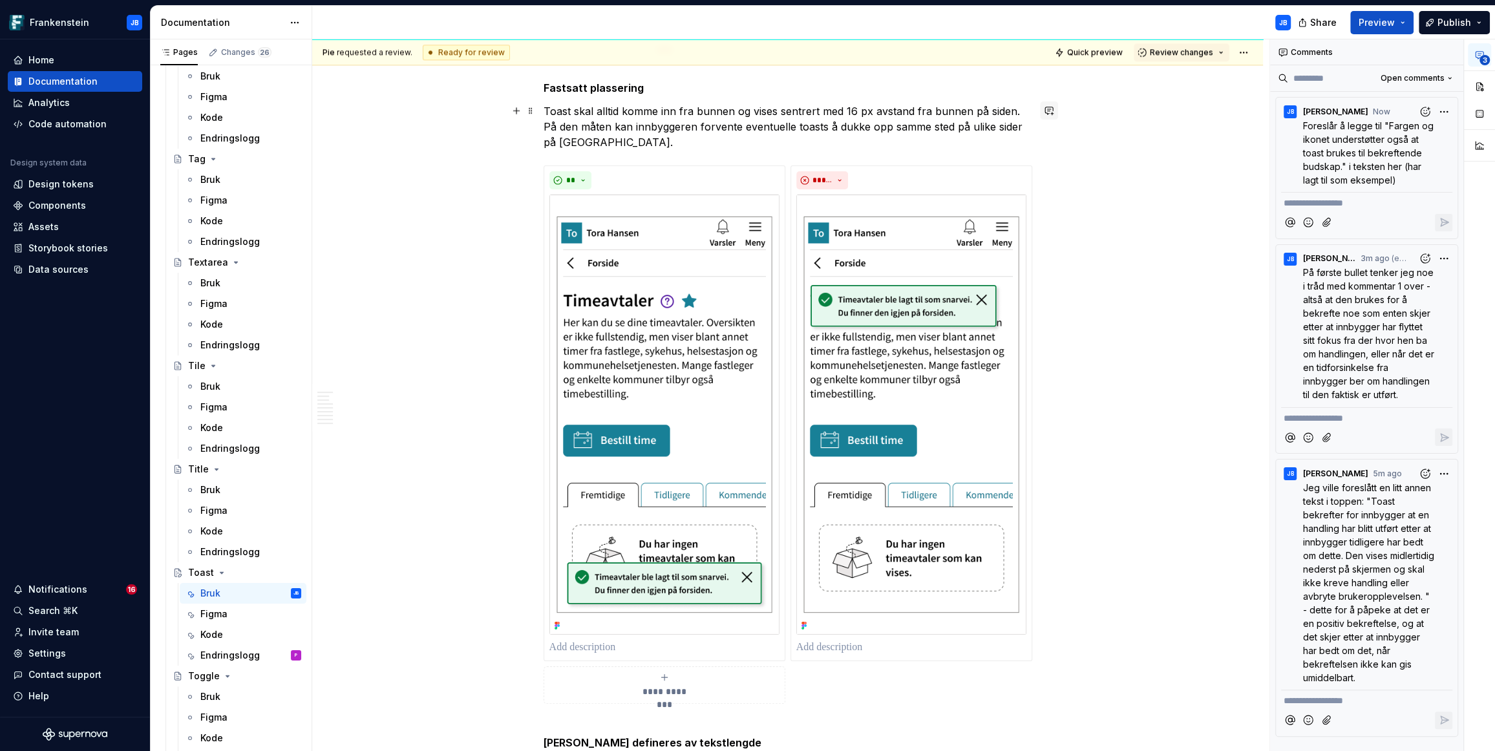
click at [1050, 107] on button "button" at bounding box center [1049, 110] width 18 height 18
click at [1043, 180] on icon "Send" at bounding box center [1044, 179] width 8 height 8
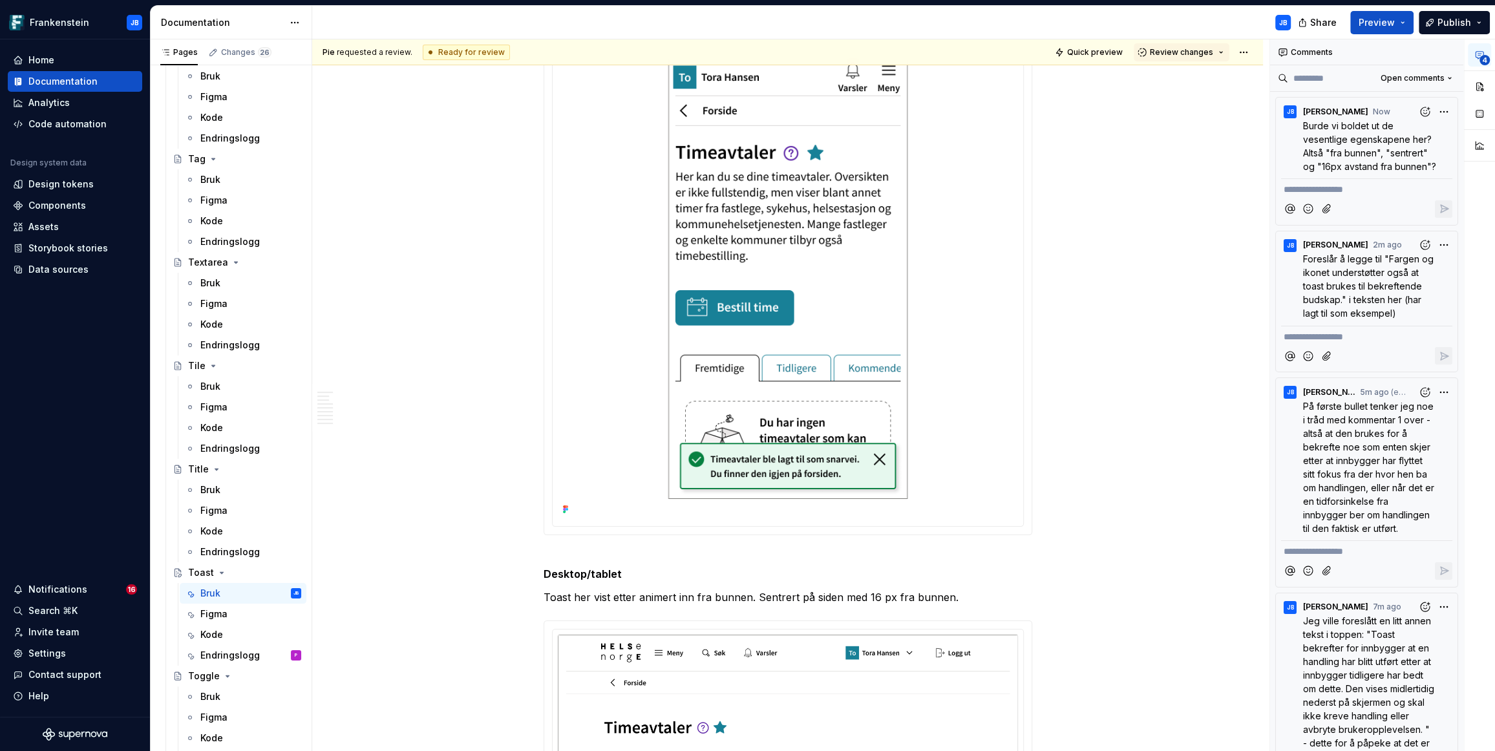
scroll to position [5486, 0]
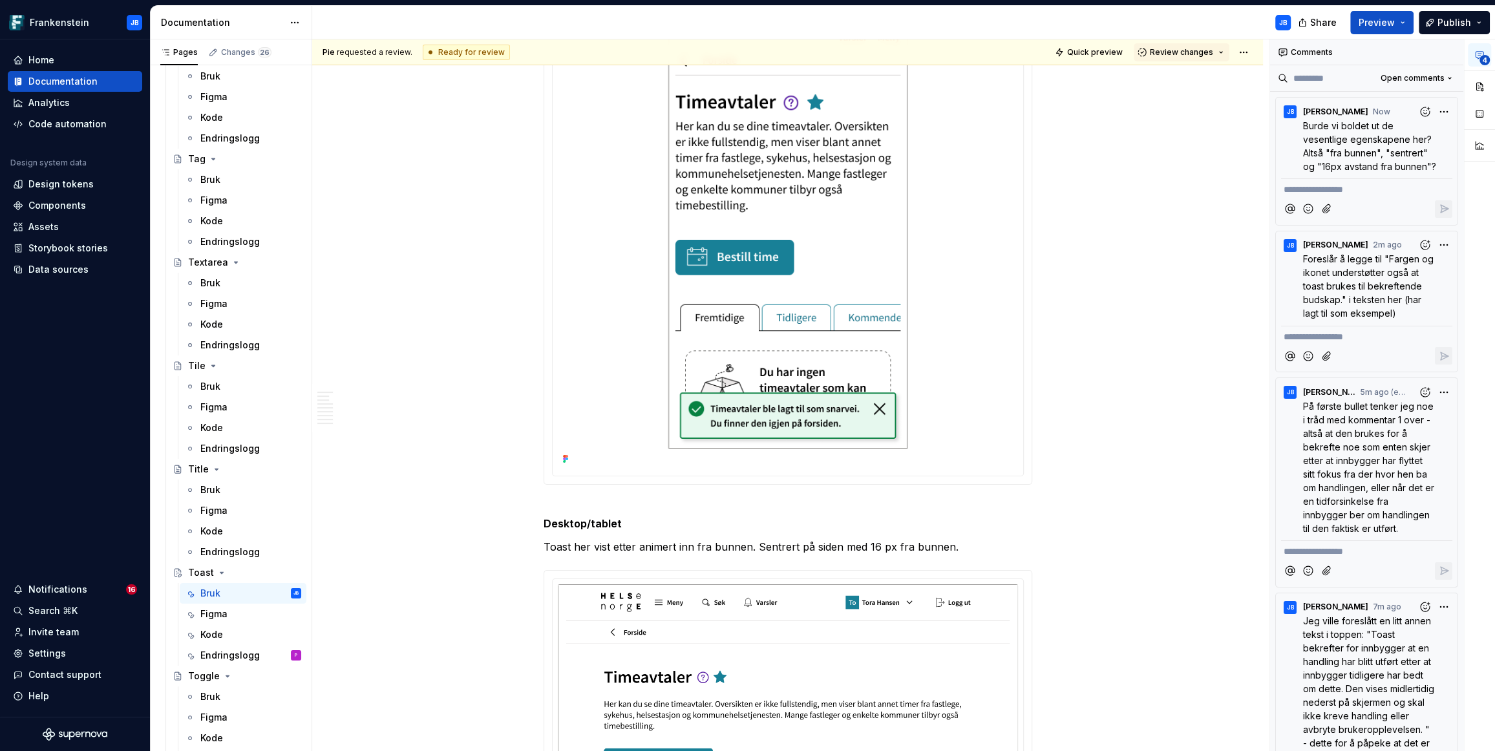
click at [947, 407] on img at bounding box center [788, 228] width 460 height 479
click at [1093, 404] on div "Pie requested a review. Ready for review Quick preview Review changes Toast Toa…" at bounding box center [790, 395] width 957 height 712
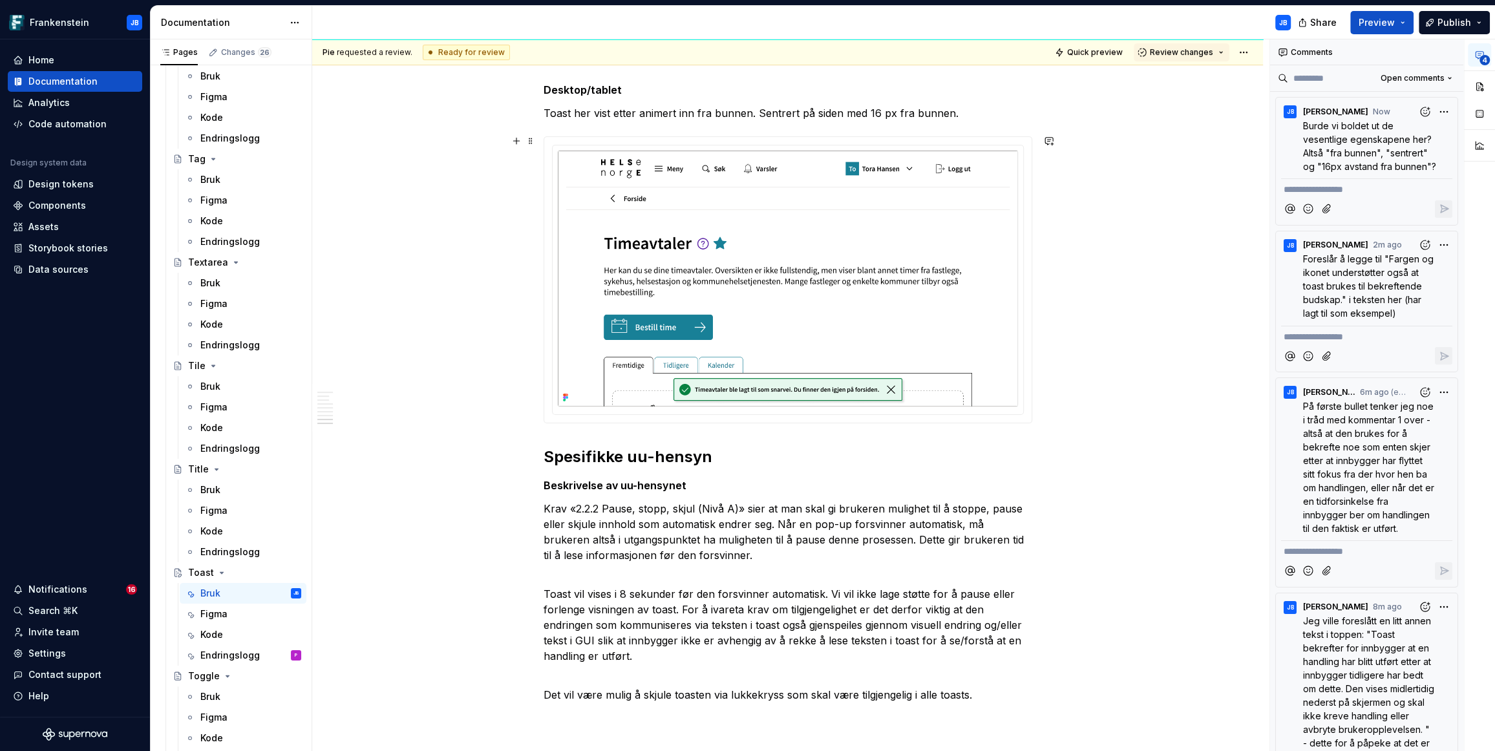
scroll to position [6125, 0]
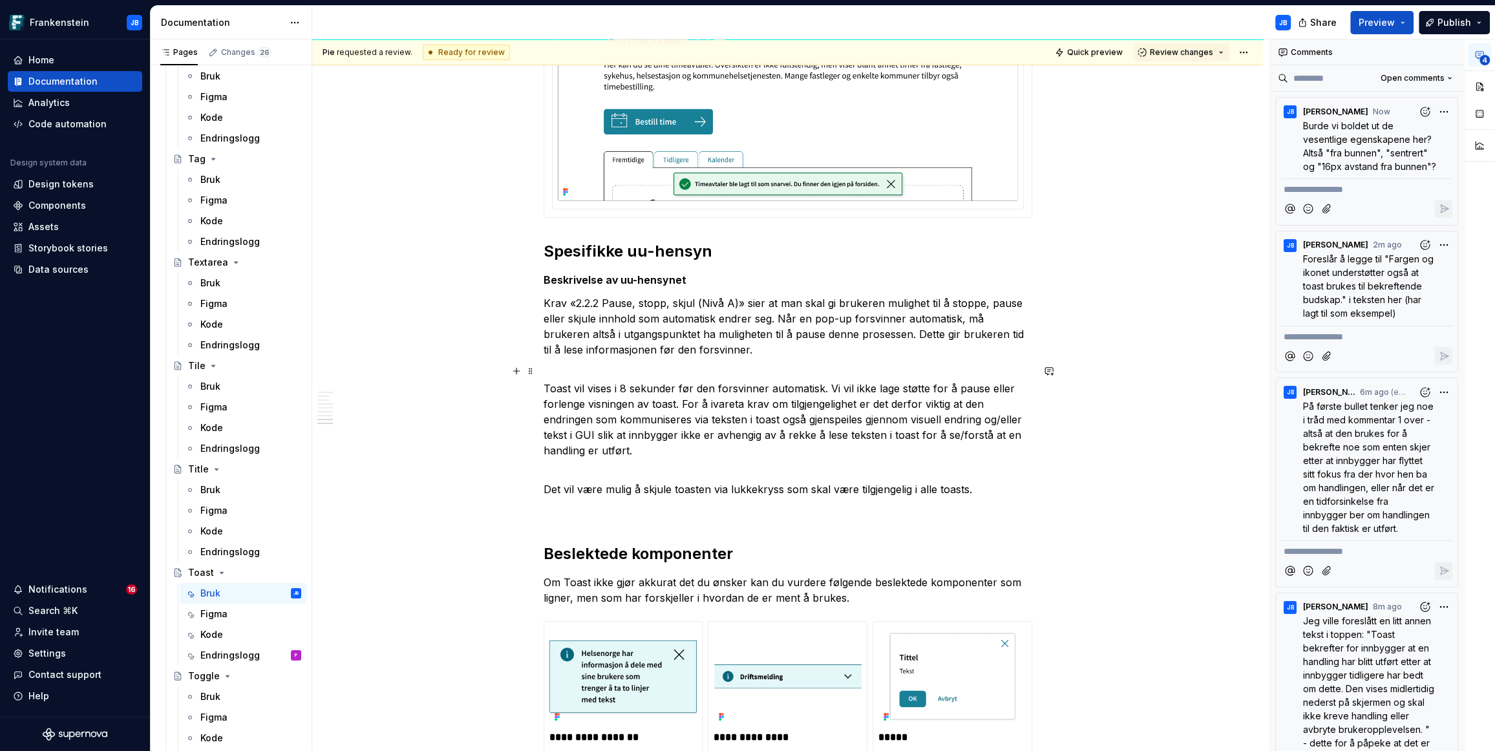
type textarea "*"
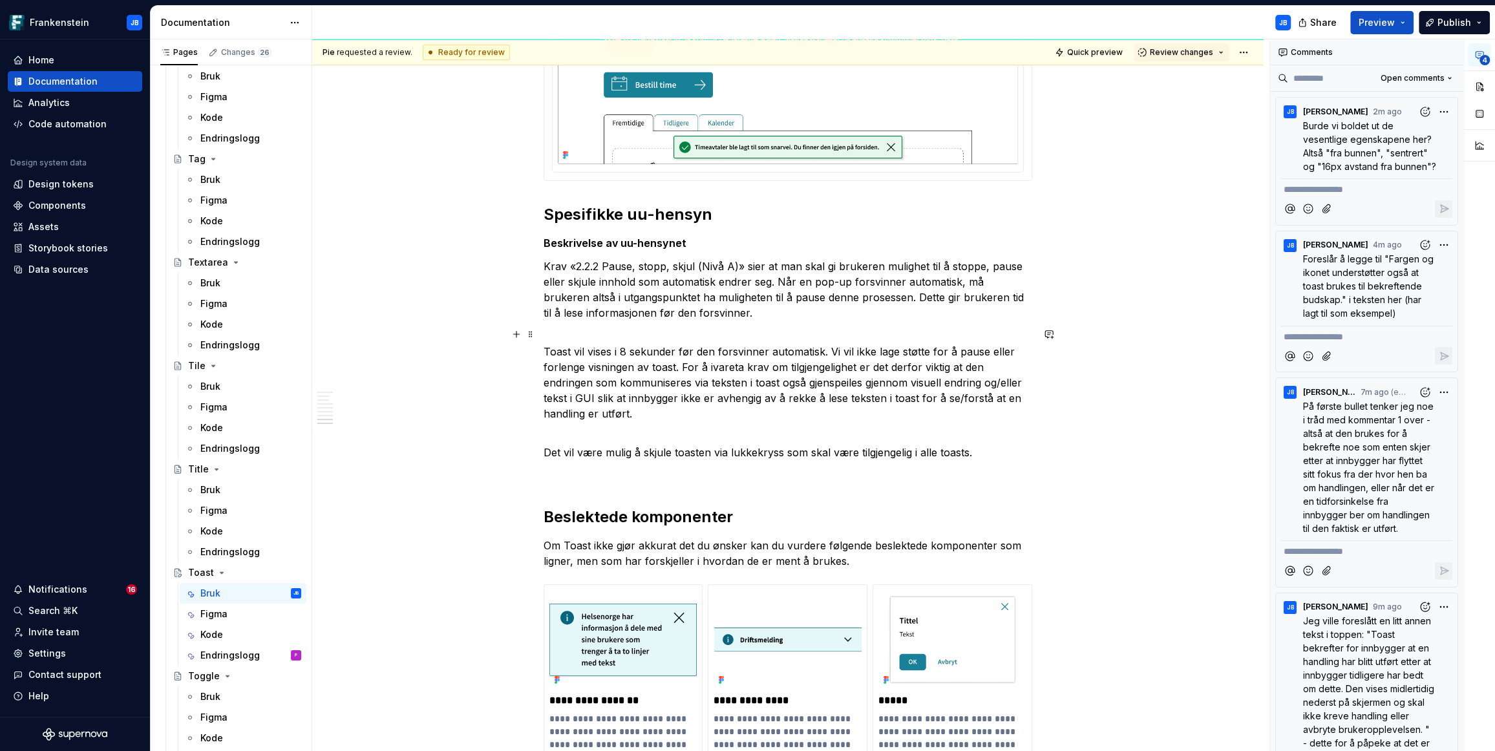
scroll to position [6142, 0]
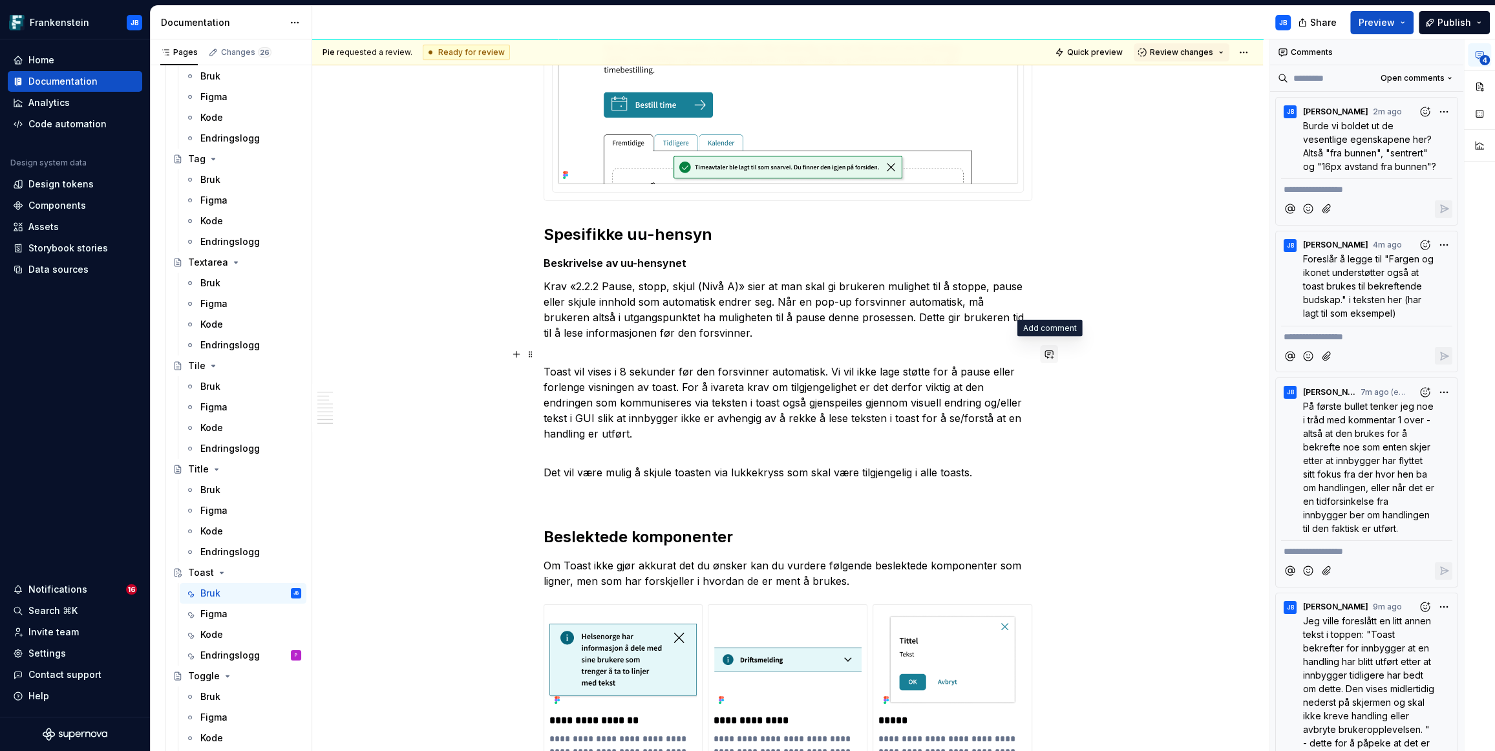
click at [1050, 354] on button "button" at bounding box center [1049, 354] width 18 height 18
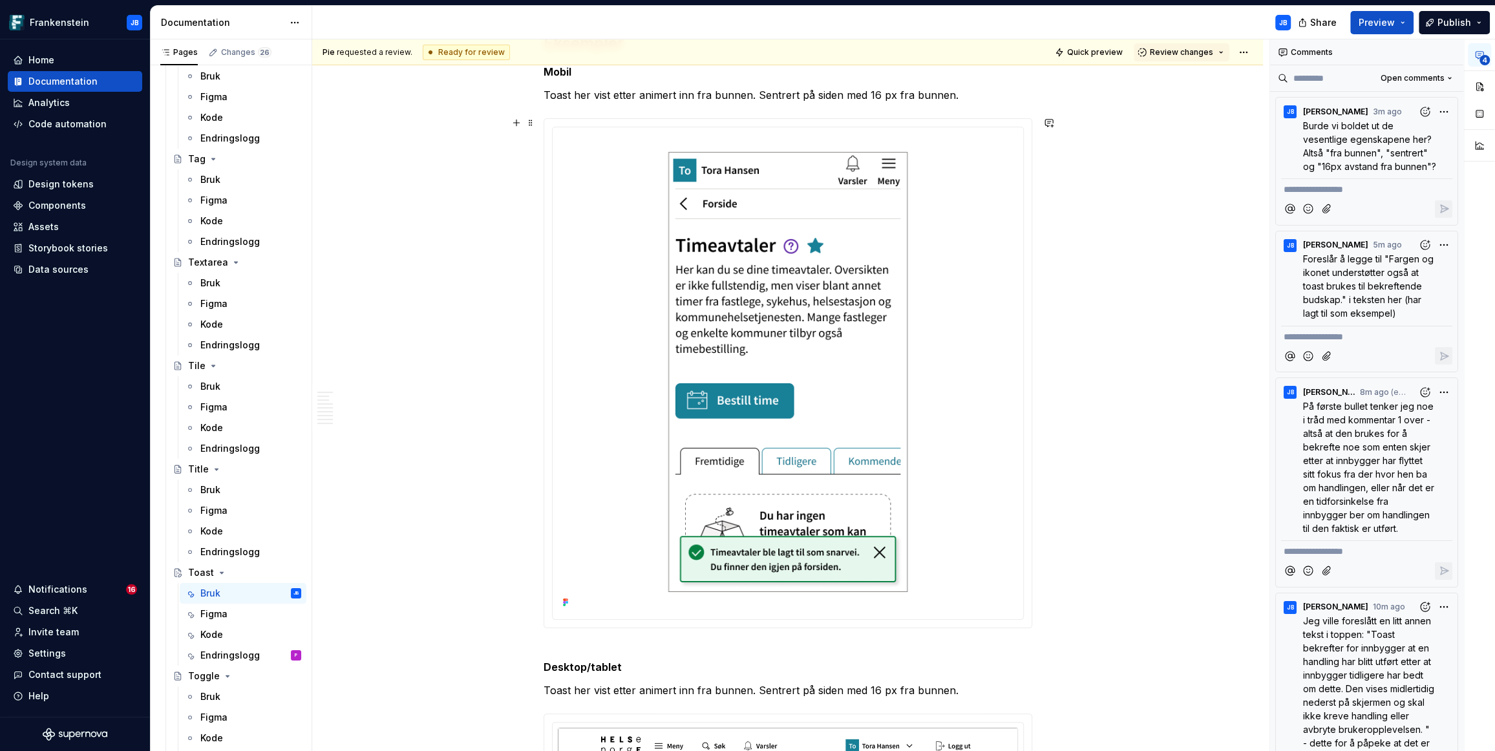
scroll to position [5059, 0]
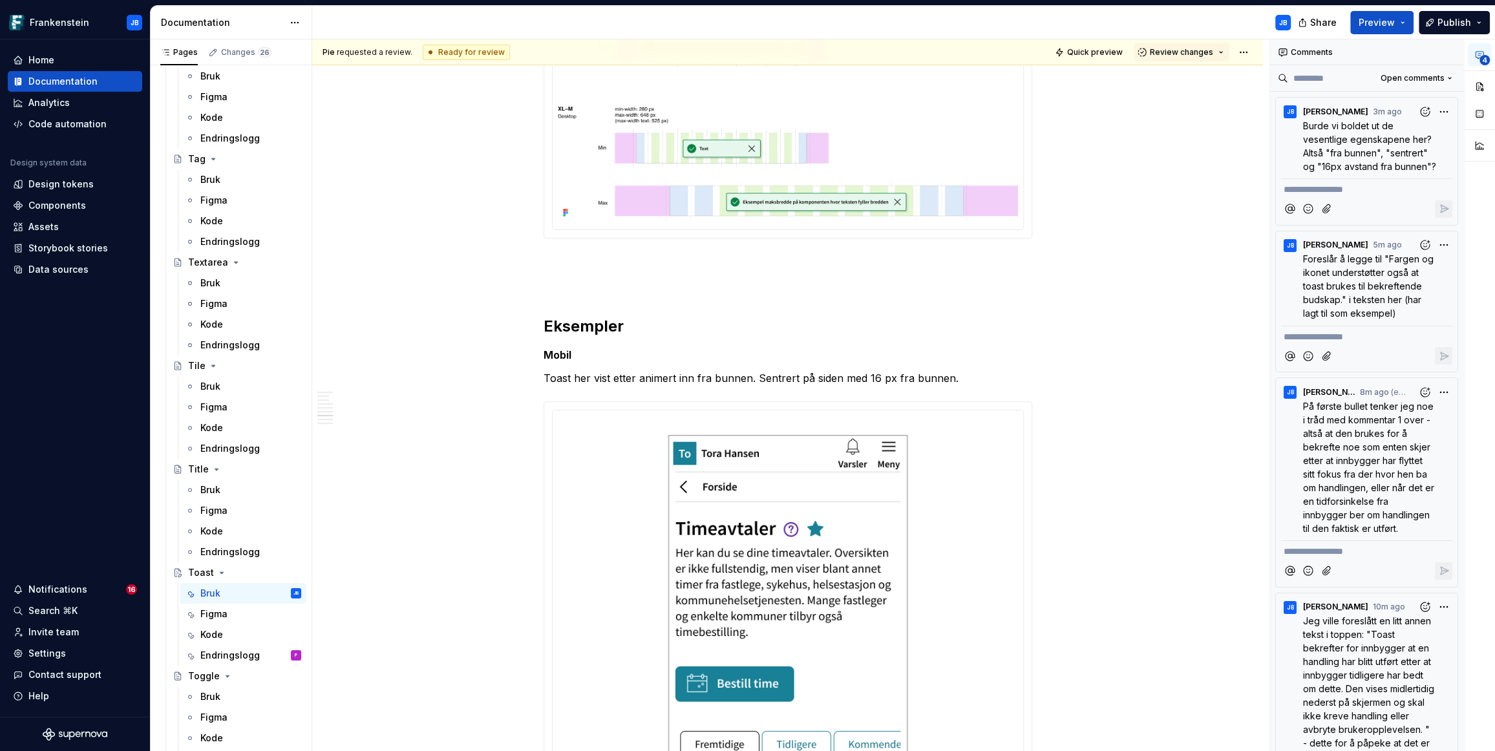
type textarea "*"
